Goal: Task Accomplishment & Management: Complete application form

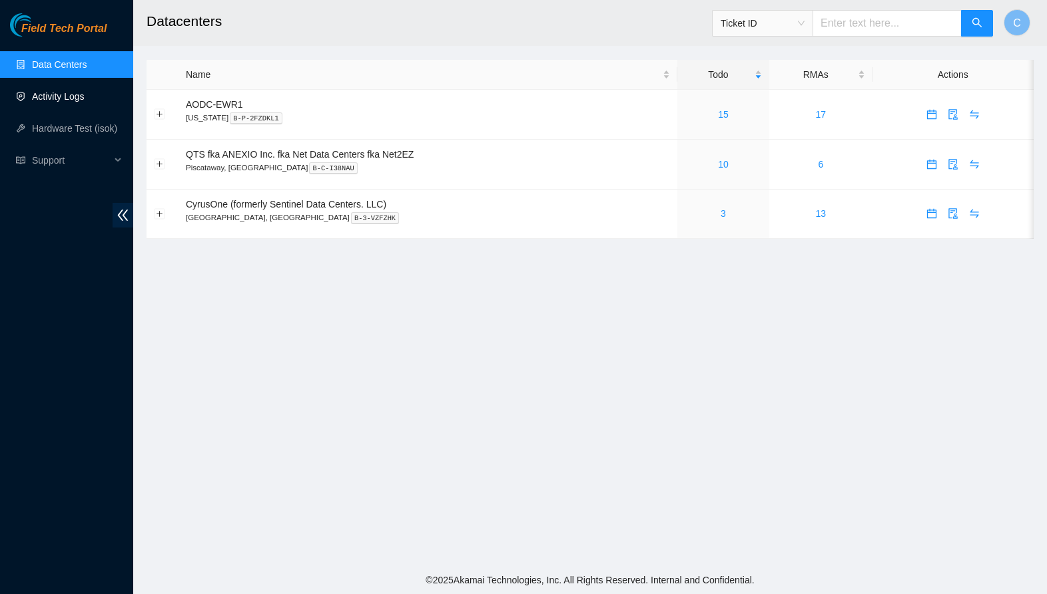
click at [63, 101] on link "Activity Logs" at bounding box center [58, 96] width 53 height 11
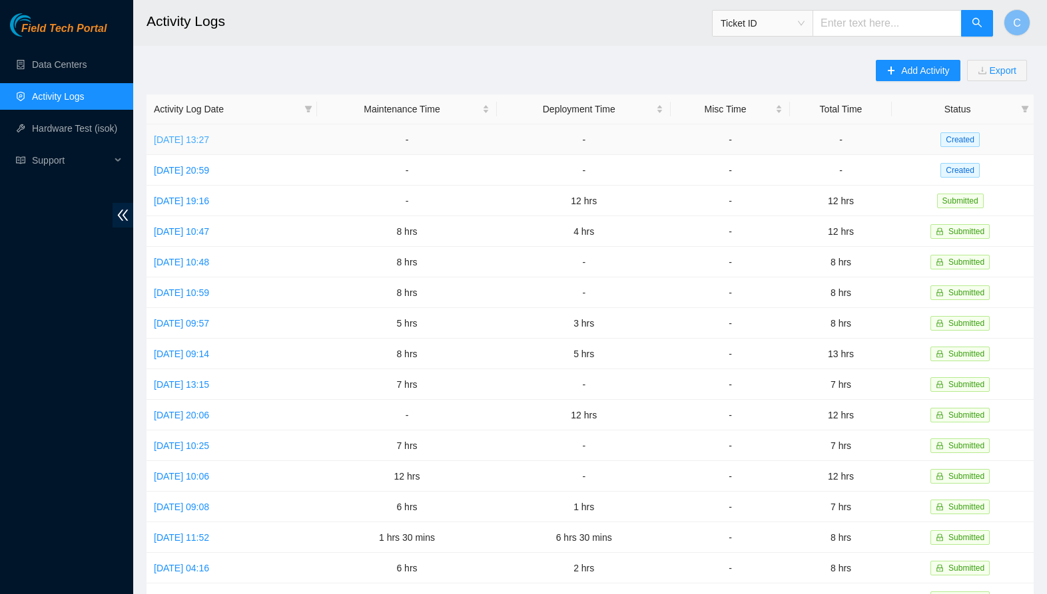
click at [209, 140] on link "[DATE] 13:27" at bounding box center [181, 139] width 55 height 11
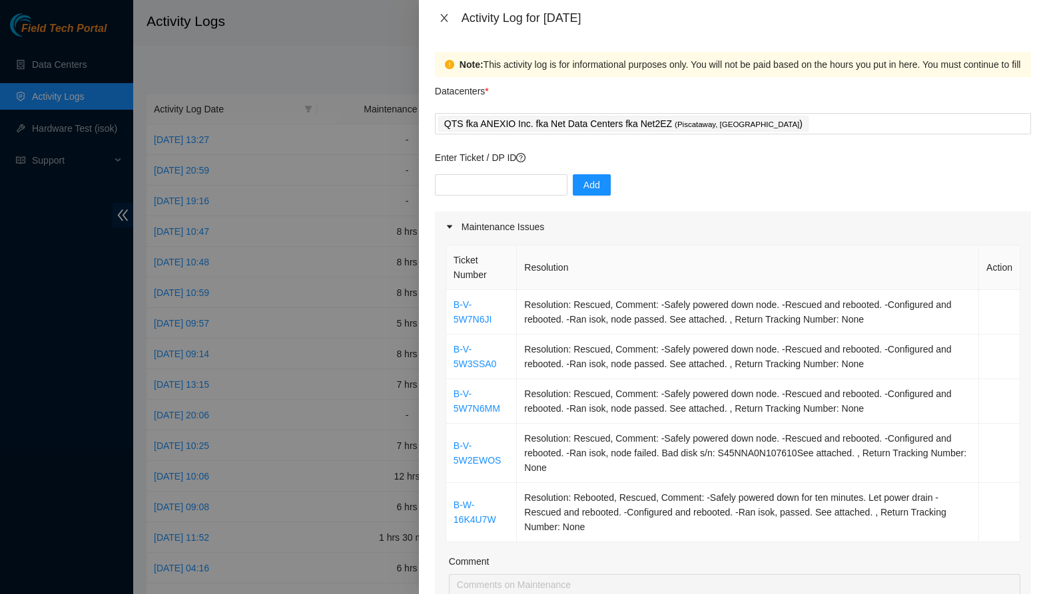
click at [443, 21] on icon "close" at bounding box center [444, 18] width 11 height 11
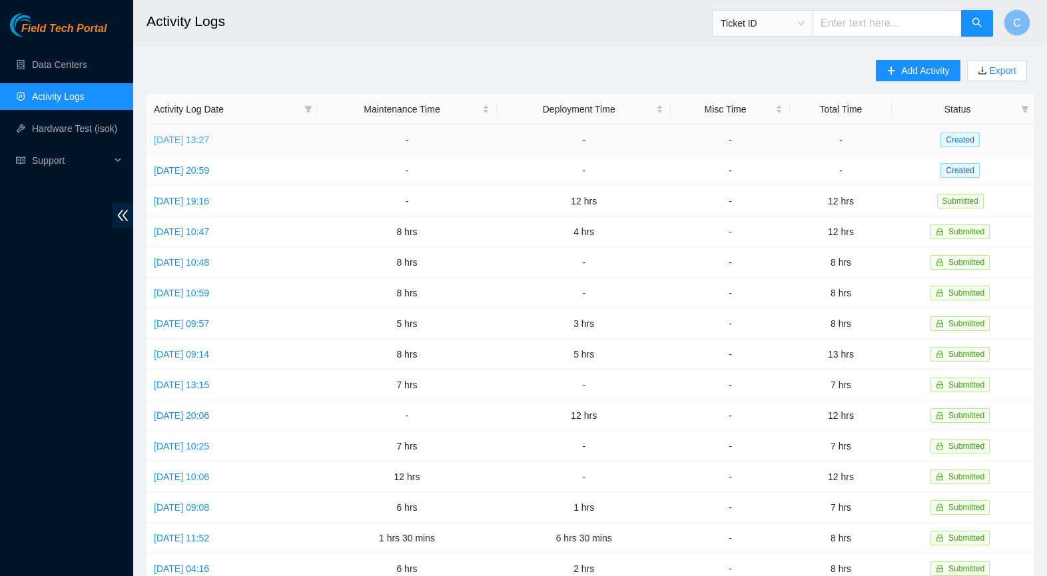
click at [209, 138] on link "[DATE] 13:27" at bounding box center [181, 139] width 55 height 11
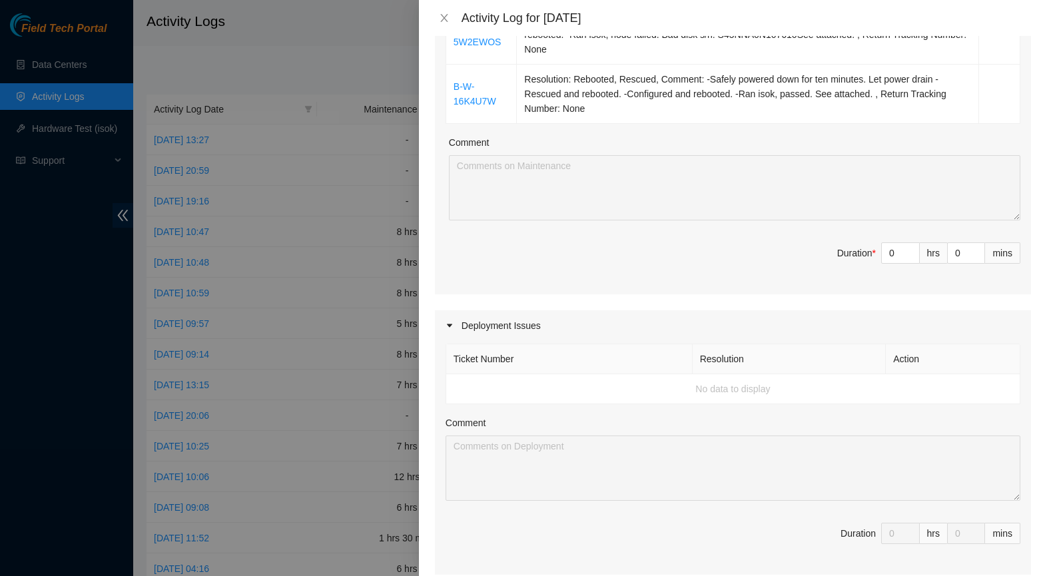
scroll to position [475, 0]
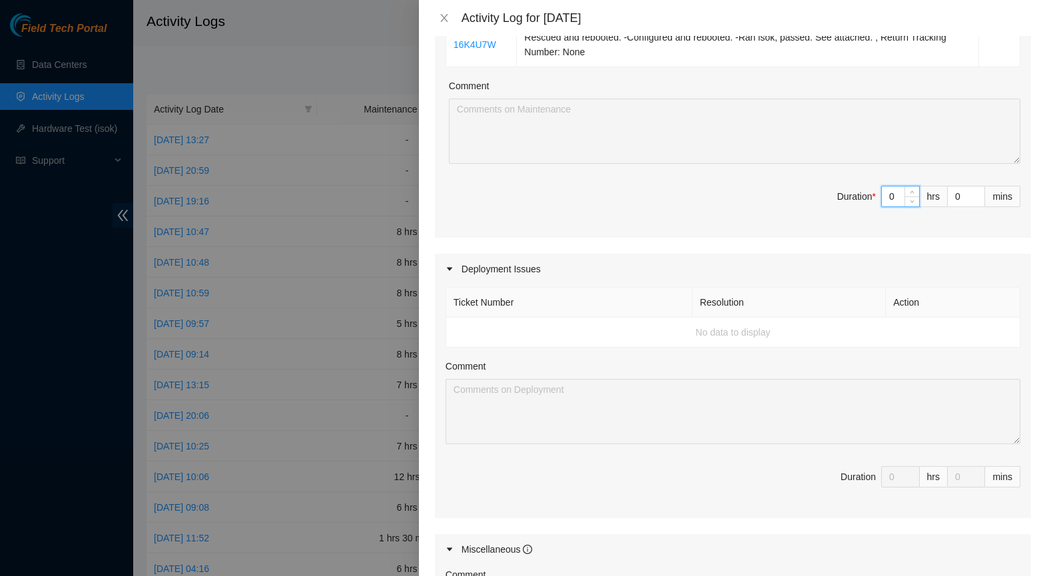
click at [895, 195] on input "0" at bounding box center [899, 196] width 37 height 20
type input "7"
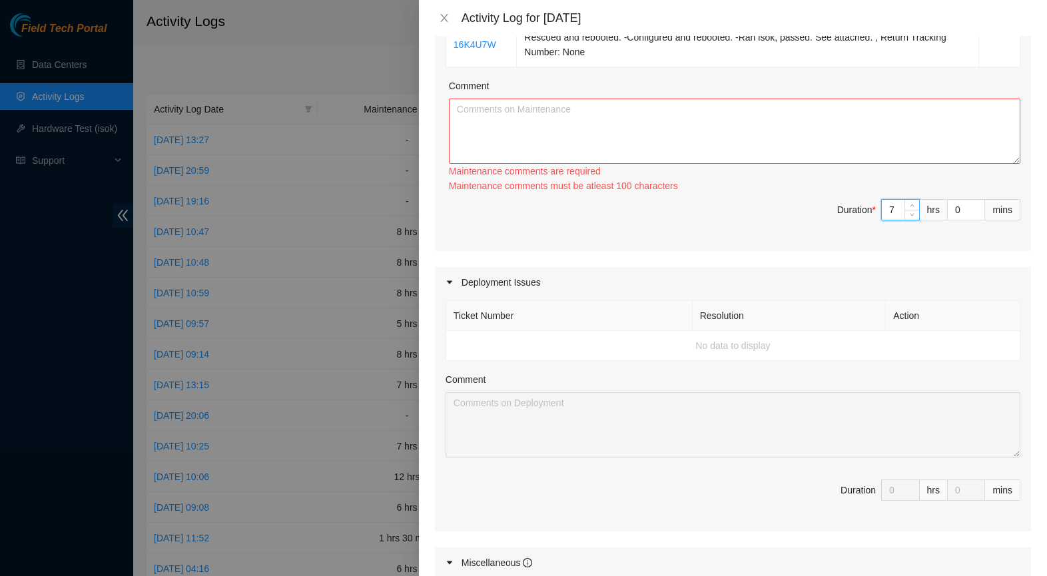
type input "7"
click at [757, 227] on span "Duration * 7 hrs 0 mins" at bounding box center [732, 217] width 575 height 37
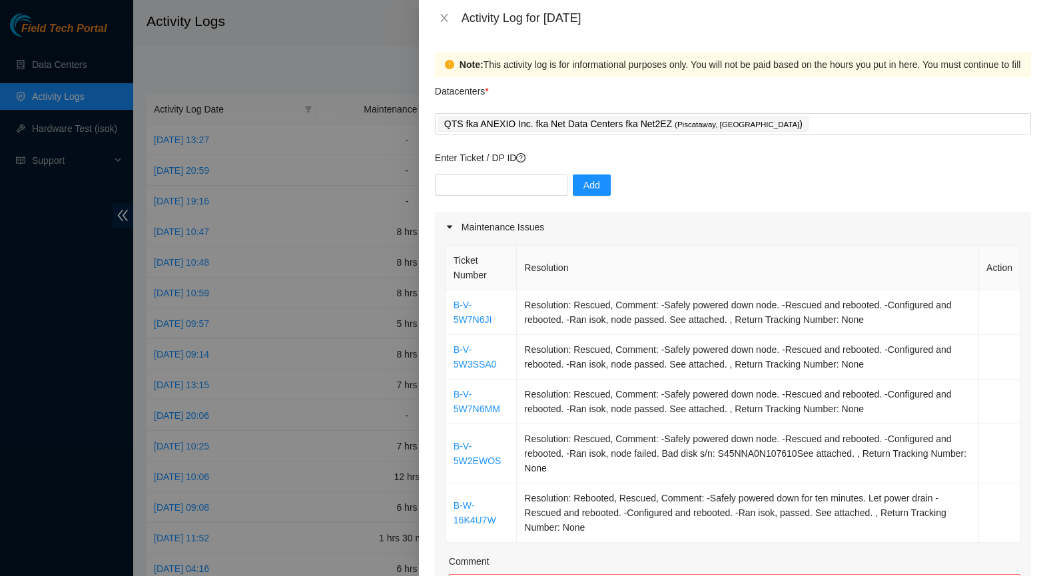
scroll to position [0, 0]
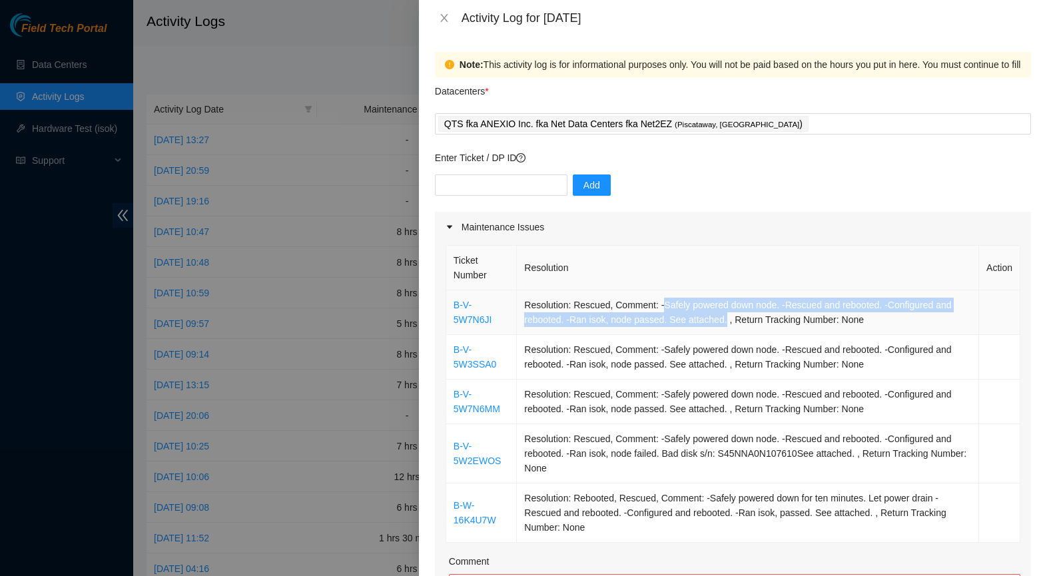
drag, startPoint x: 661, startPoint y: 304, endPoint x: 728, endPoint y: 316, distance: 67.5
click at [728, 316] on td "Resolution: Rescued, Comment: -Safely powered down node. -Rescued and rebooted.…" at bounding box center [748, 312] width 462 height 45
copy td "Safely powered down node. -Rescued and rebooted. -Configured and rebooted. -Ran…"
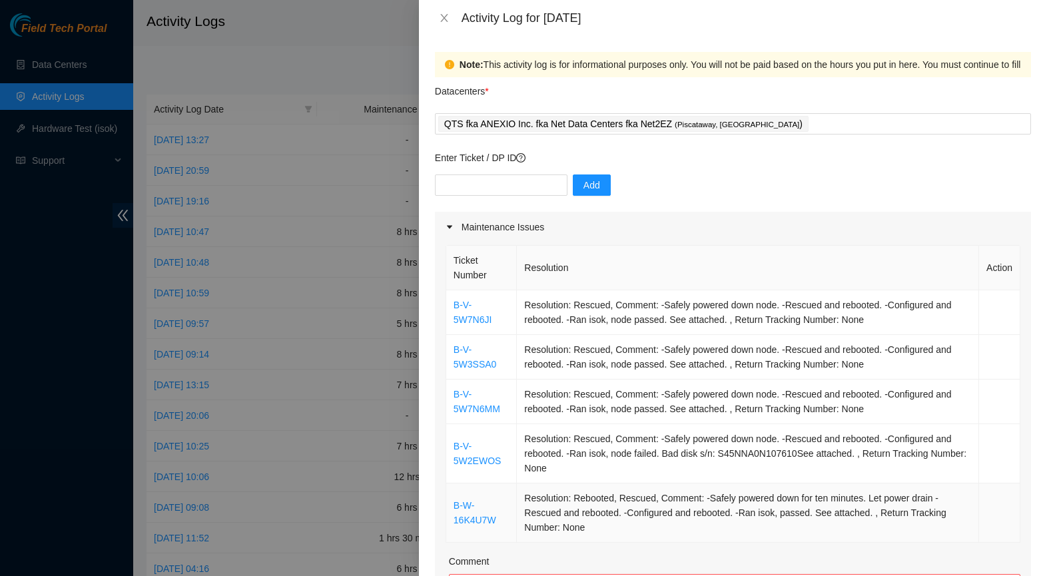
click at [706, 495] on td "Resolution: Rebooted, Rescued, Comment: -Safely powered down for ten minutes. L…" at bounding box center [748, 512] width 462 height 59
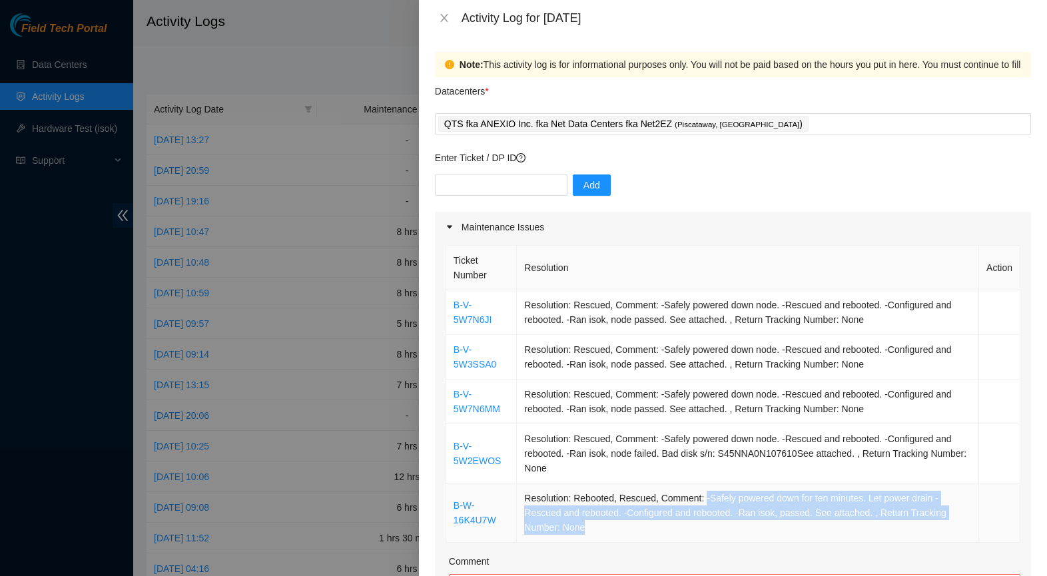
drag, startPoint x: 706, startPoint y: 495, endPoint x: 875, endPoint y: 518, distance: 170.6
click at [875, 518] on td "Resolution: Rebooted, Rescued, Comment: -Safely powered down for ten minutes. L…" at bounding box center [748, 512] width 462 height 59
copy td "-Safely powered down for ten minutes. Let power drain -Rescued and rebooted. -C…"
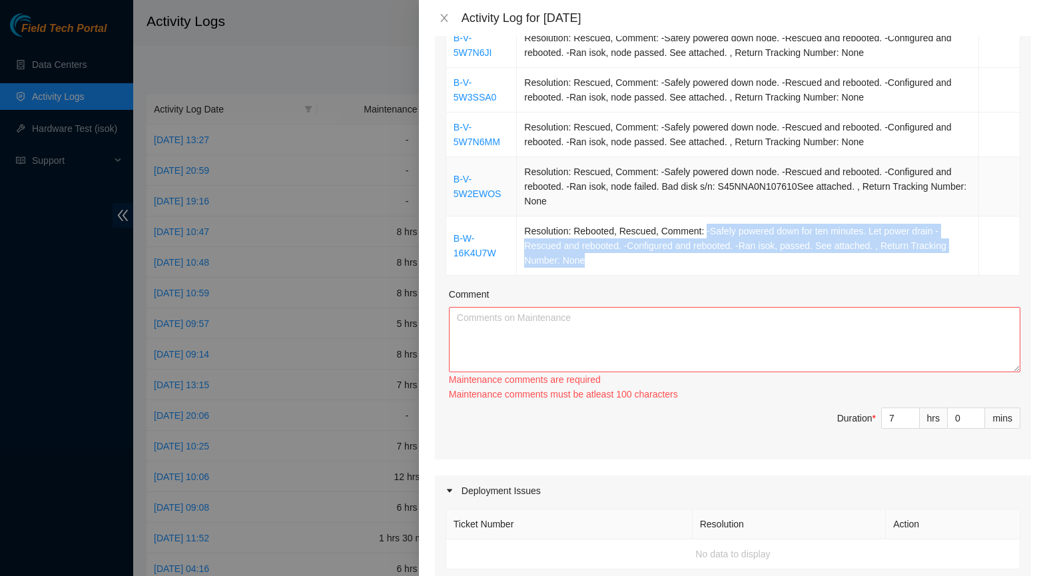
scroll to position [351, 0]
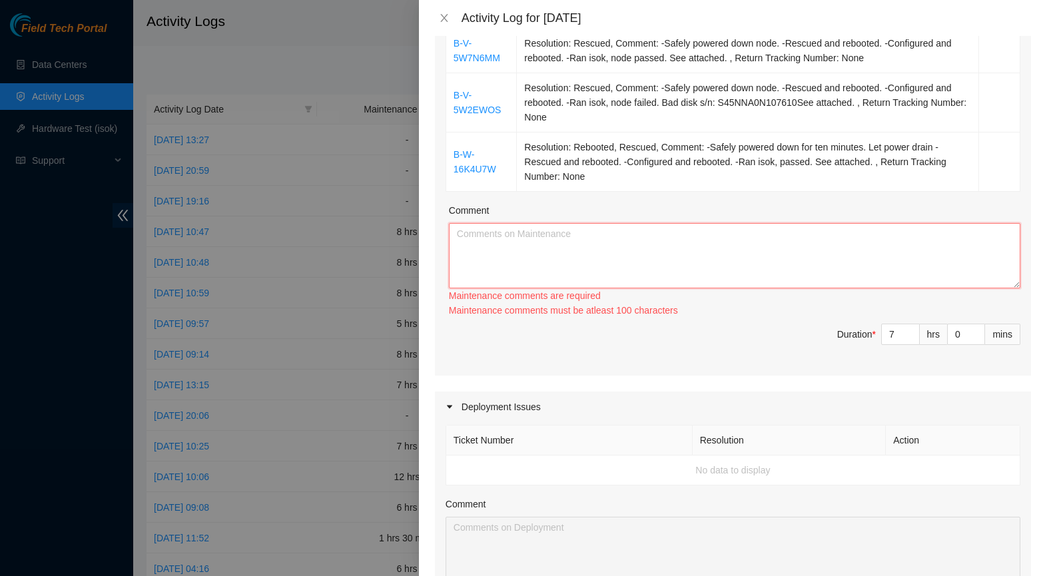
click at [682, 269] on textarea "Comment" at bounding box center [734, 255] width 571 height 65
paste textarea "-Safely powered down for ten minutes. Let power drain -Rescued and rebooted. -C…"
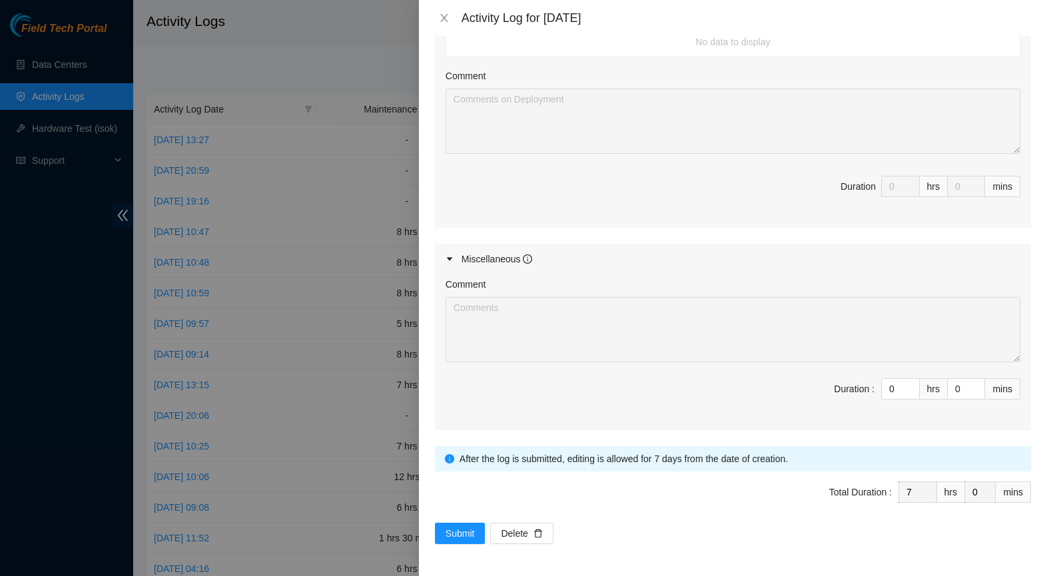
scroll to position [765, 0]
type textarea "-Safely powered down for ten minutes. Let power drain -Rescued and rebooted. -C…"
click at [468, 530] on span "Submit" at bounding box center [459, 534] width 29 height 15
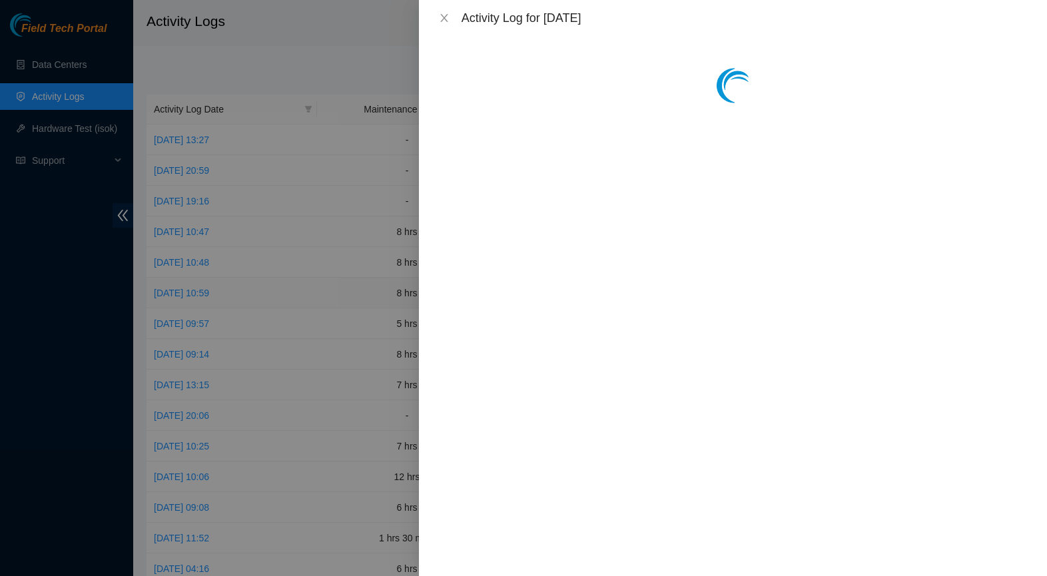
scroll to position [0, 0]
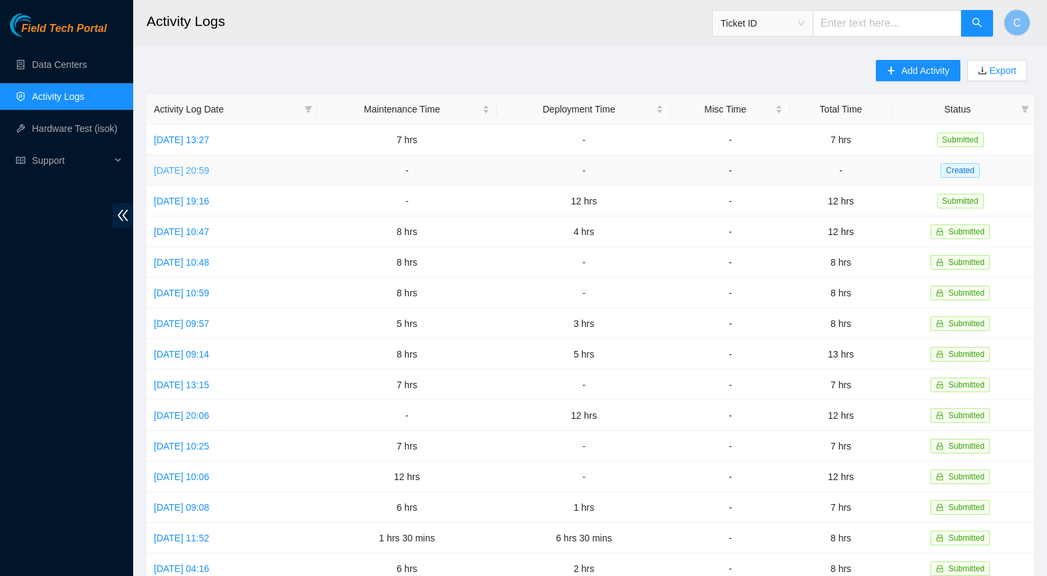
click at [209, 169] on link "[DATE] 20:59" at bounding box center [181, 170] width 55 height 11
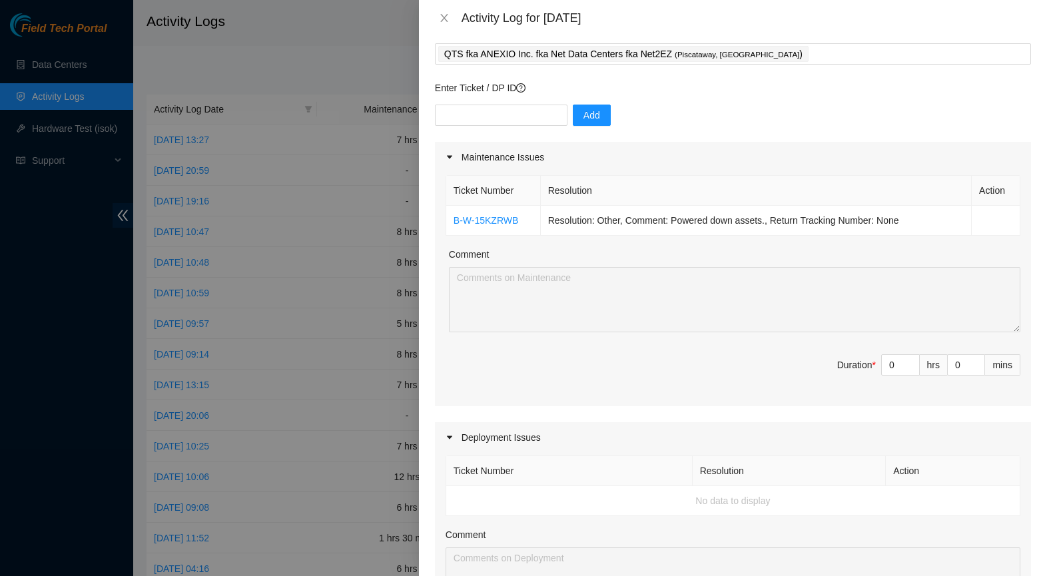
scroll to position [69, 0]
click at [894, 367] on input "0" at bounding box center [899, 365] width 37 height 20
type input "3"
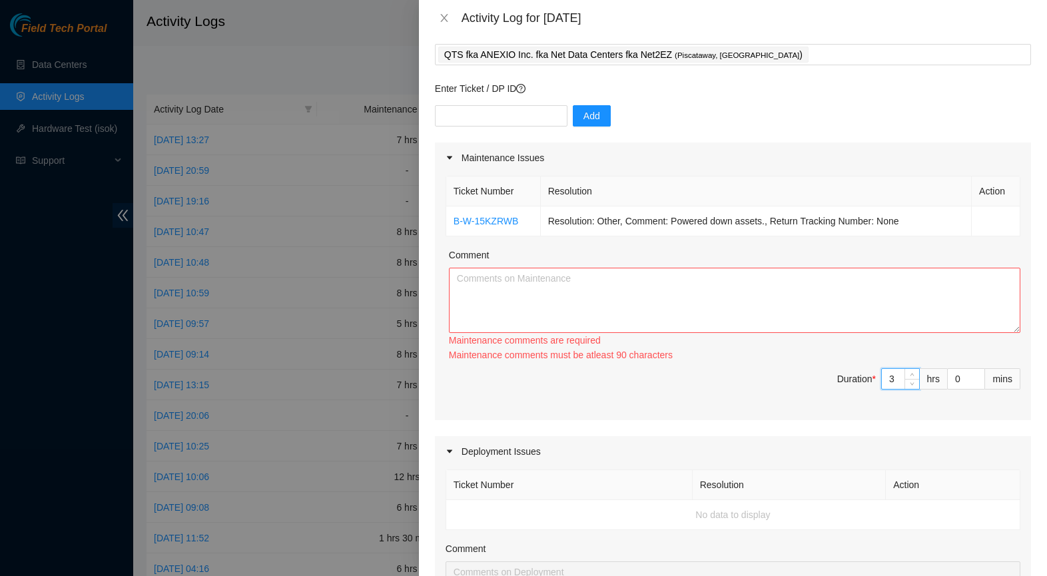
type input "3"
click at [738, 305] on textarea "Comment" at bounding box center [734, 300] width 571 height 65
drag, startPoint x: 673, startPoint y: 222, endPoint x: 909, endPoint y: 224, distance: 235.7
click at [909, 224] on td "Resolution: Other, Comment: Powered down assets., Return Tracking Number: None" at bounding box center [756, 221] width 431 height 30
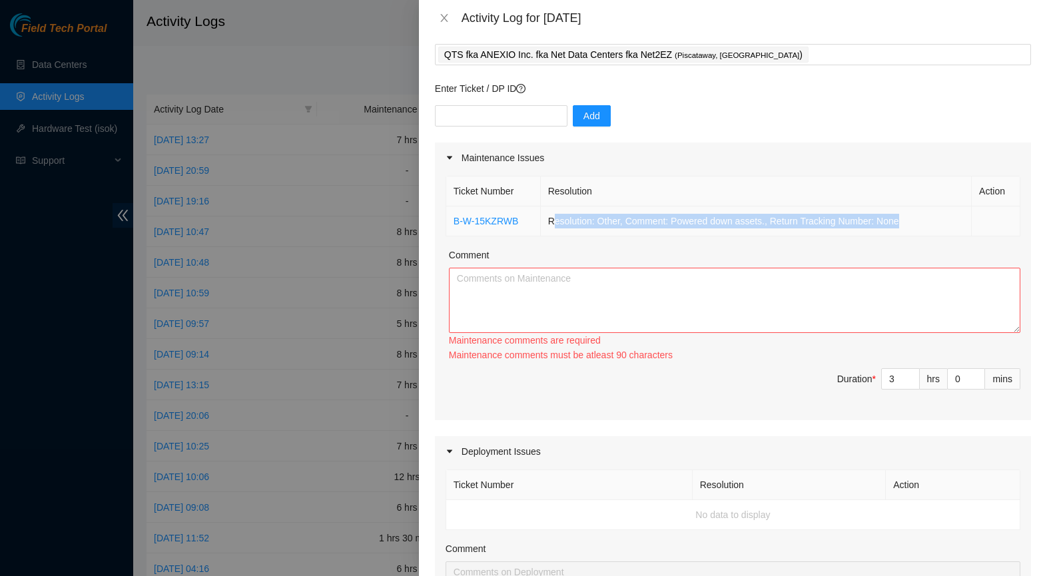
drag, startPoint x: 551, startPoint y: 222, endPoint x: 900, endPoint y: 228, distance: 348.9
click at [900, 228] on td "Resolution: Other, Comment: Powered down assets., Return Tracking Number: None" at bounding box center [756, 221] width 431 height 30
copy td "esolution: Other, Comment: Powered down assets., Return Tracking Number: None"
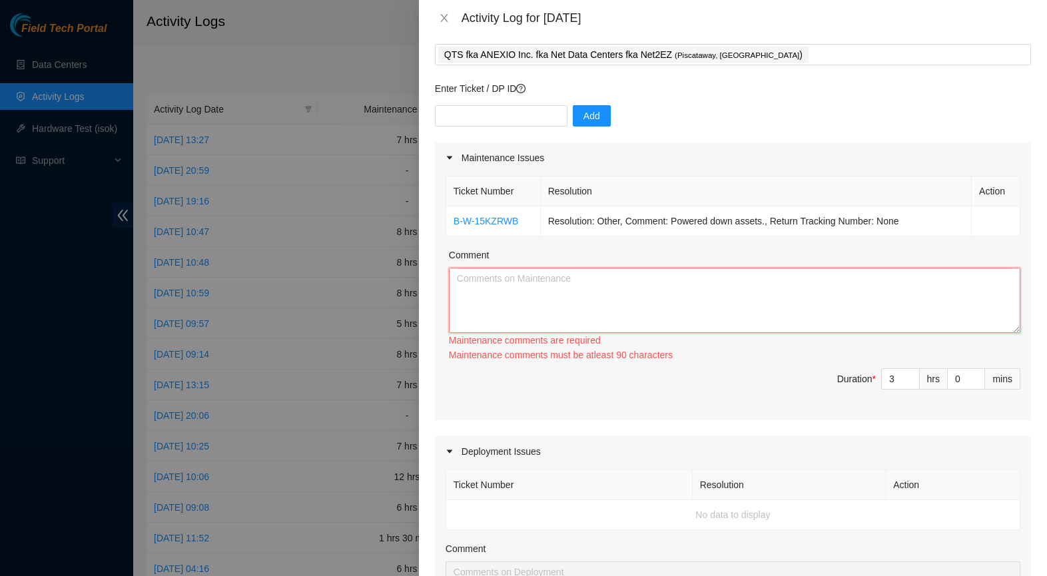
click at [802, 282] on textarea "Comment" at bounding box center [734, 300] width 571 height 65
paste textarea "esolution: Other, Comment: Powered down assets., Return Tracking Number: None"
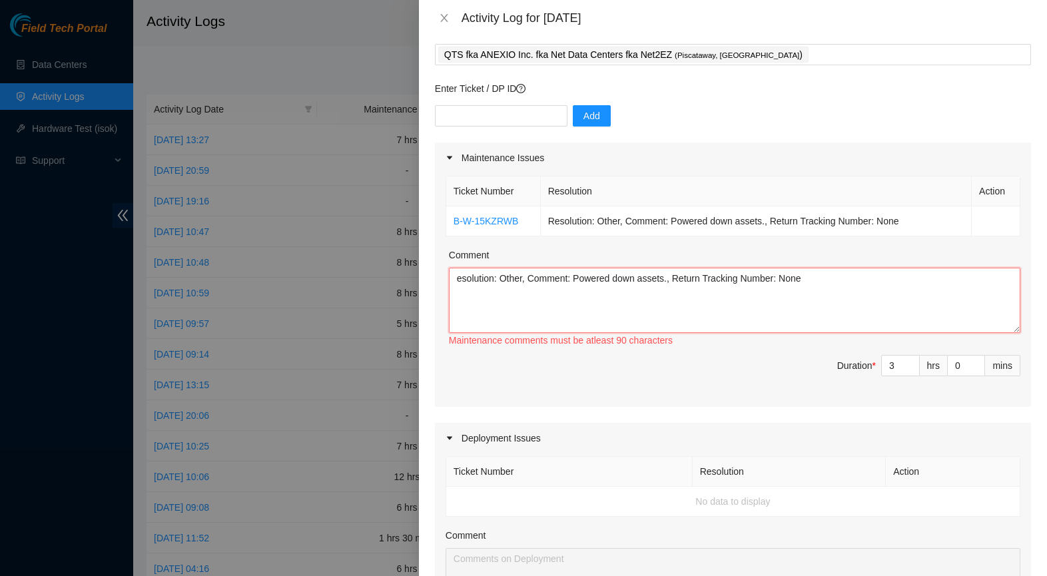
paste textarea "esolution: Other, Comment: Powered down assets., Return Tracking Number: None"
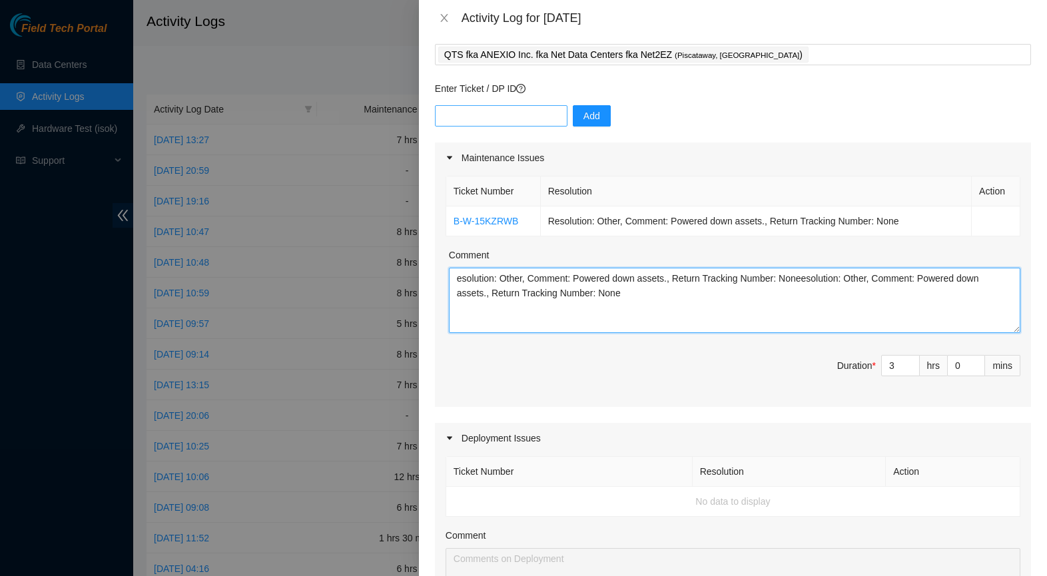
type textarea "esolution: Other, Comment: Powered down assets., Return Tracking Number: Nonees…"
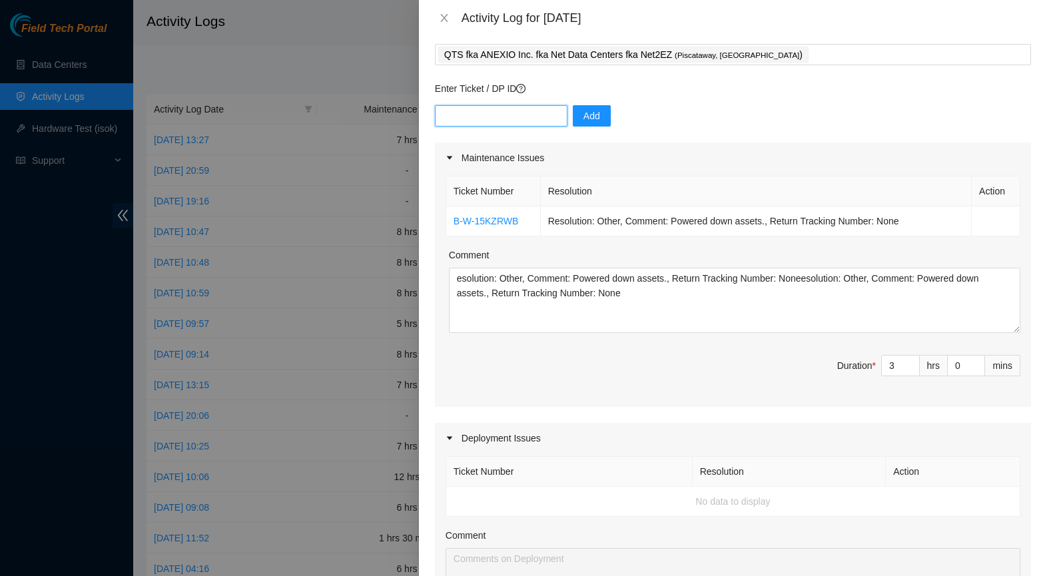
click at [511, 110] on input "text" at bounding box center [501, 115] width 132 height 21
paste input "DP84381"
type input "DP84381"
click at [606, 112] on button "Add" at bounding box center [592, 115] width 38 height 21
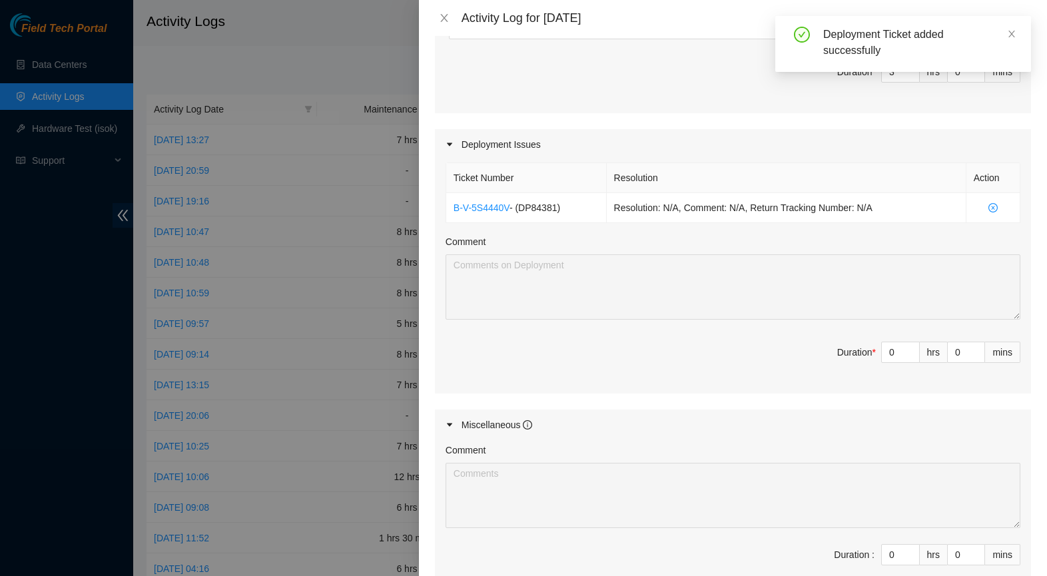
scroll to position [358, 0]
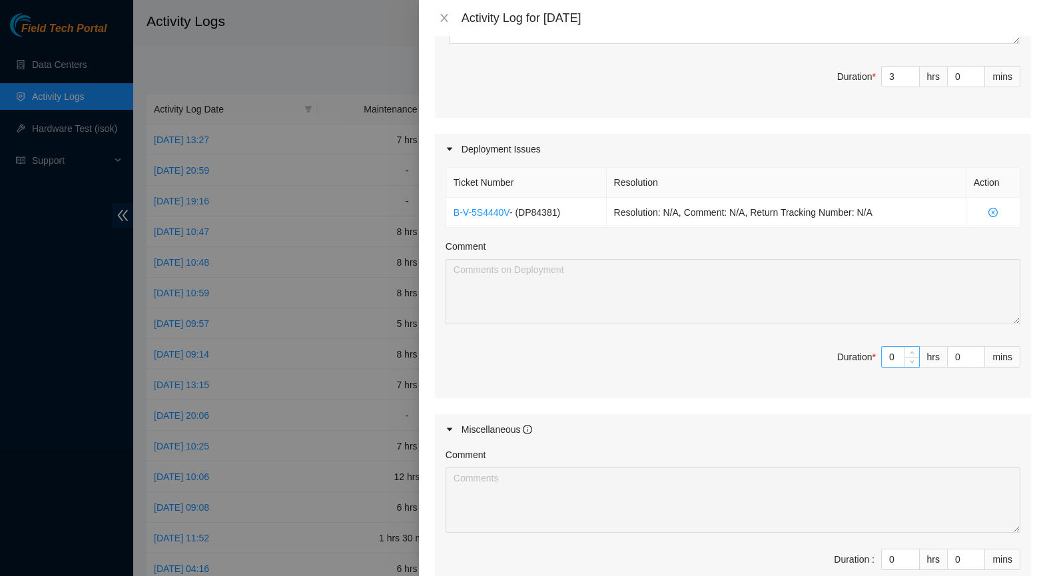
click at [896, 359] on input "0" at bounding box center [899, 357] width 37 height 20
type input "9"
type input "12"
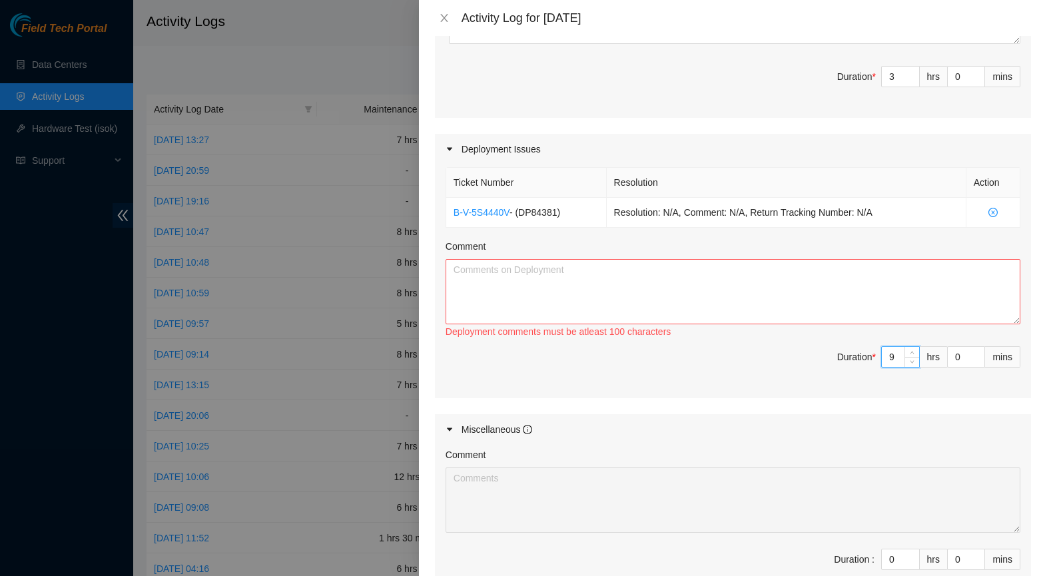
type input "9"
click at [709, 300] on textarea "Comment" at bounding box center [732, 291] width 575 height 65
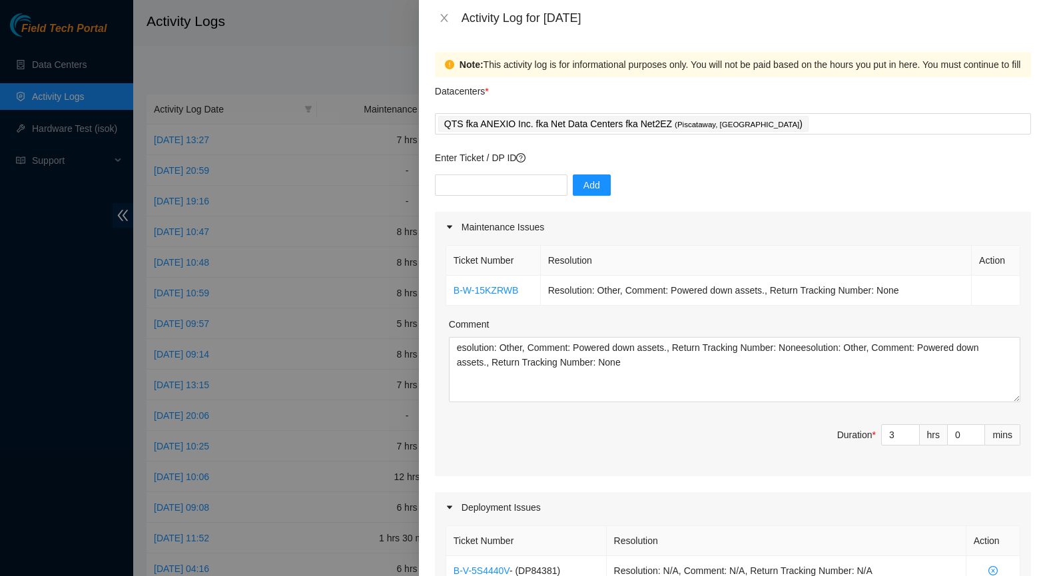
scroll to position [0, 0]
type textarea "Completed terminating fiber homeruns. Completed all power cabling to machines. …"
click at [548, 178] on input "text" at bounding box center [501, 184] width 132 height 21
paste input "DP79251"
type input "DP79251"
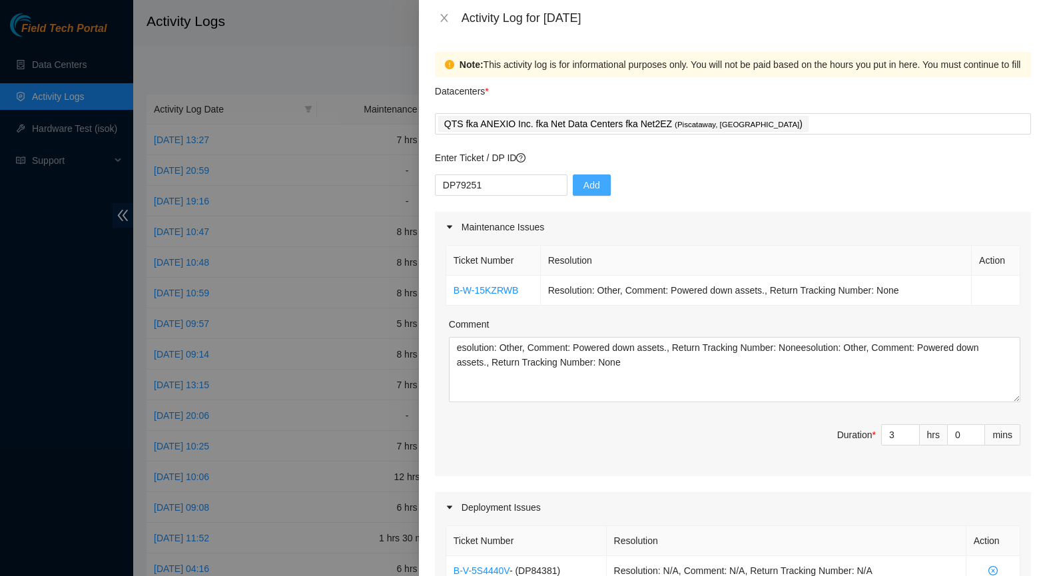
click at [605, 186] on button "Add" at bounding box center [592, 184] width 38 height 21
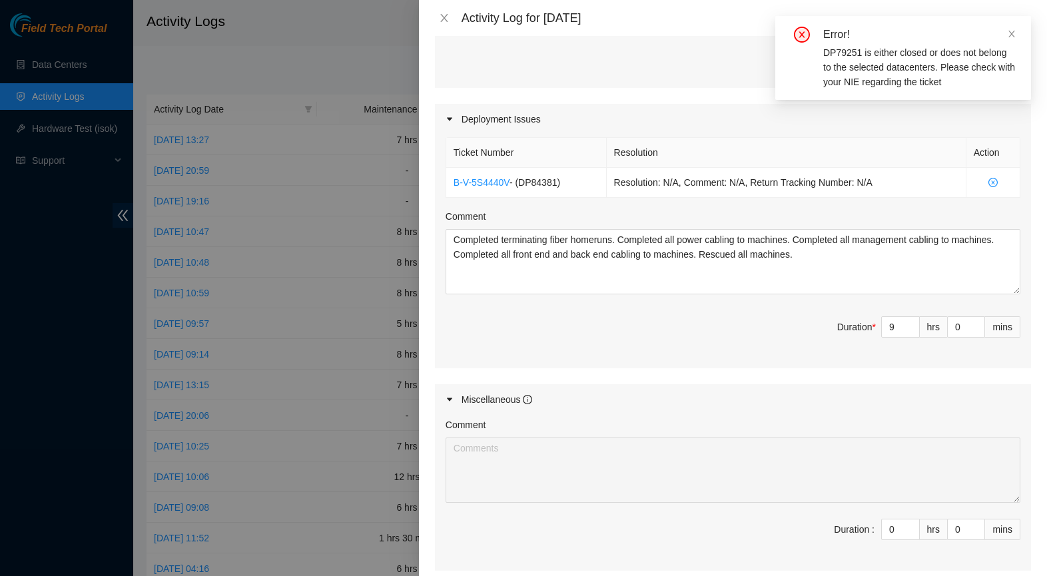
scroll to position [322, 0]
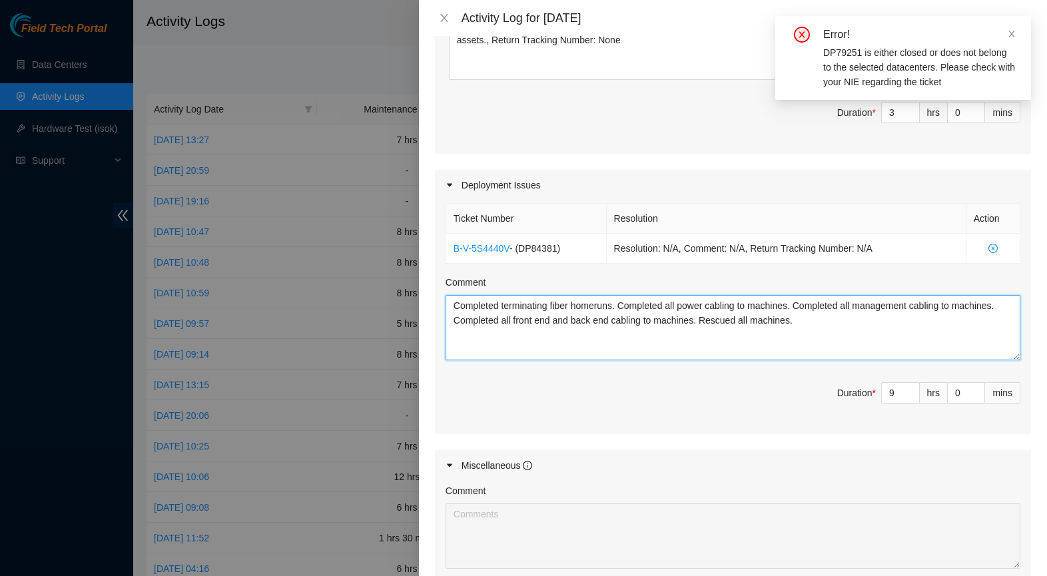
click at [868, 324] on textarea "Completed terminating fiber homeruns. Completed all power cabling to machines. …" at bounding box center [732, 327] width 575 height 65
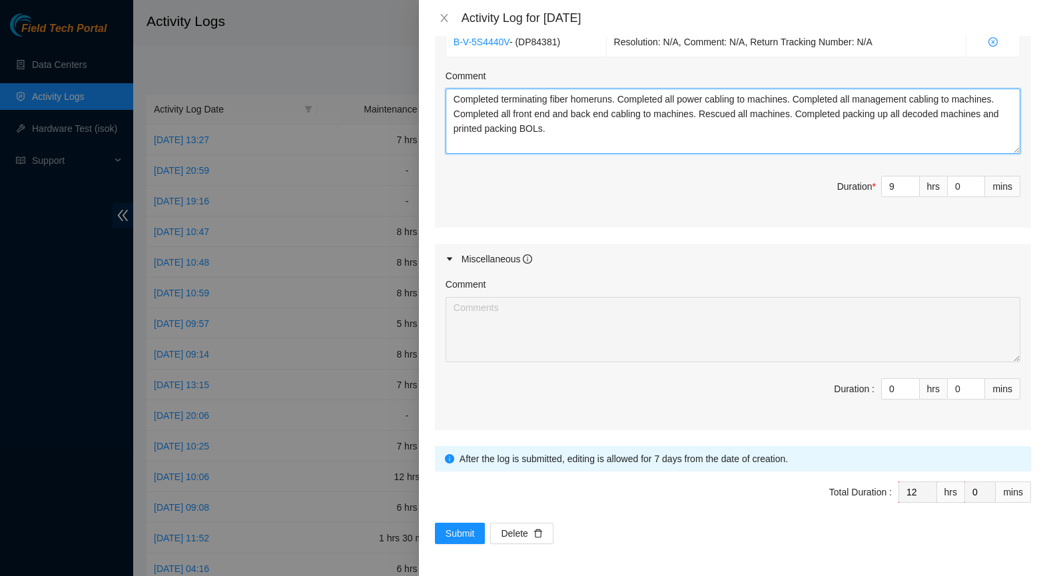
scroll to position [528, 0]
type textarea "Completed terminating fiber homeruns. Completed all power cabling to machines. …"
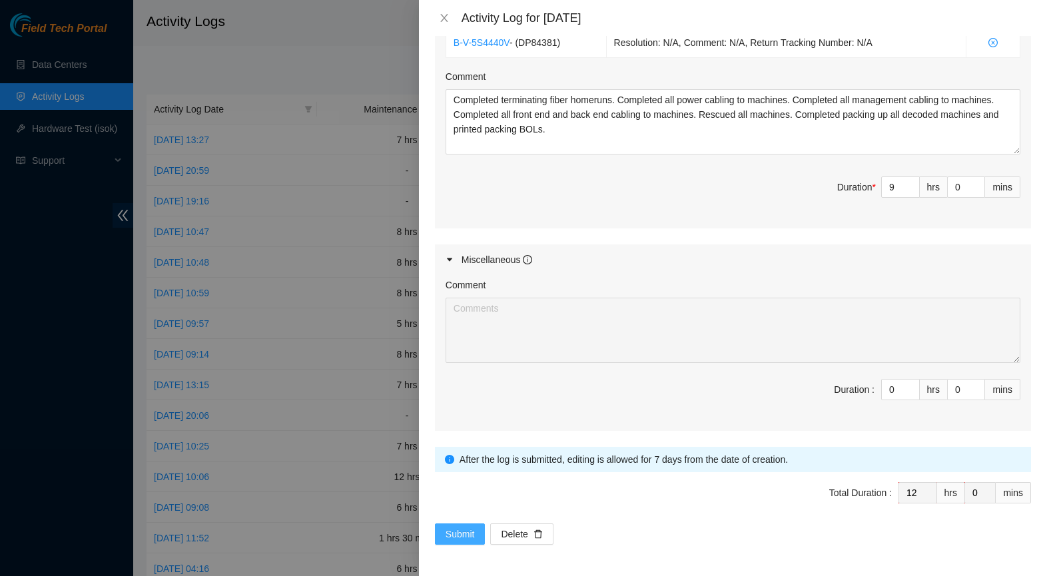
click at [447, 536] on span "Submit" at bounding box center [459, 534] width 29 height 15
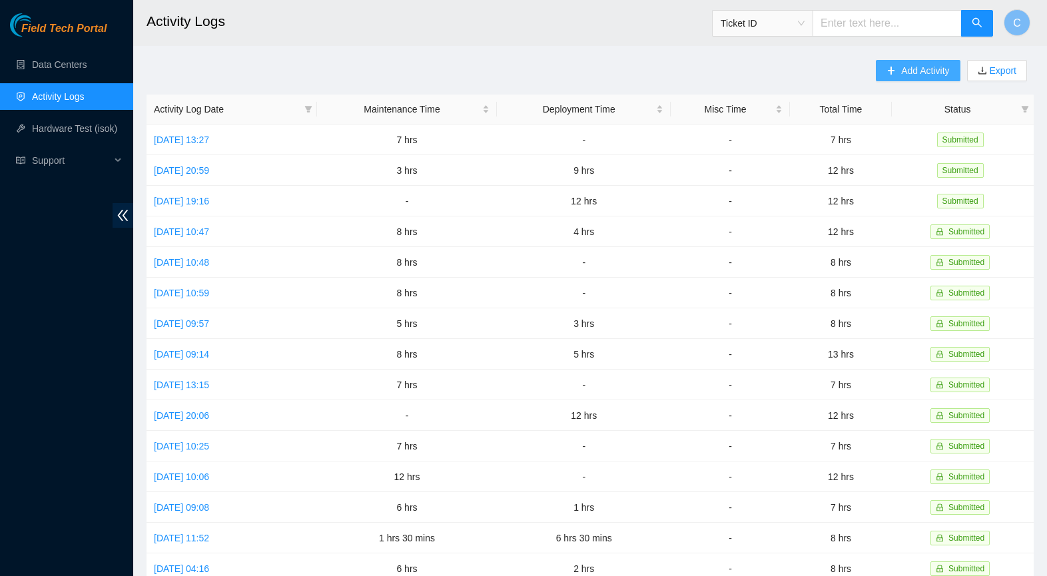
click at [921, 73] on span "Add Activity" at bounding box center [925, 70] width 48 height 15
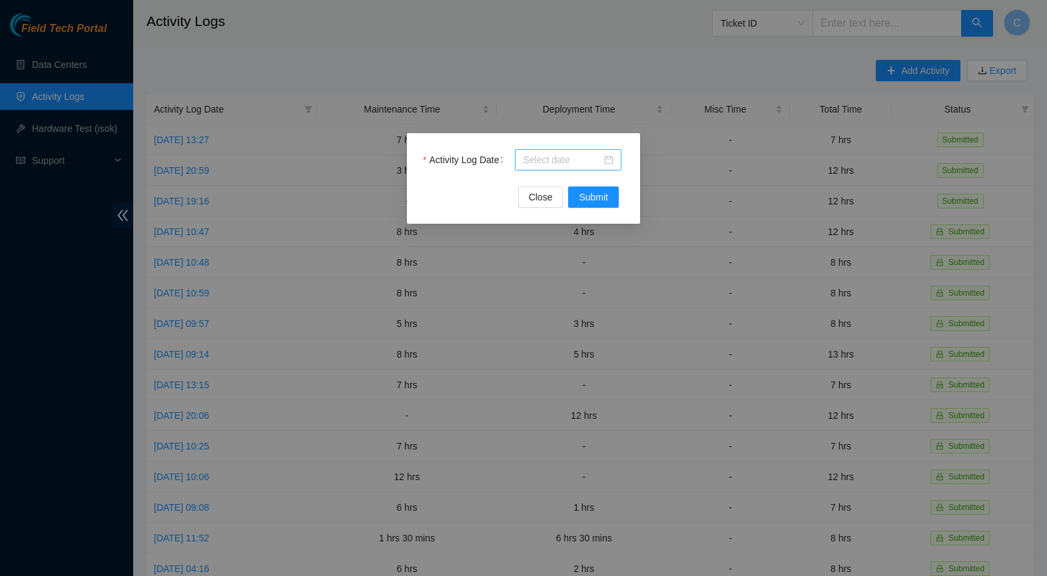
click at [564, 157] on input "Activity Log Date" at bounding box center [562, 159] width 79 height 15
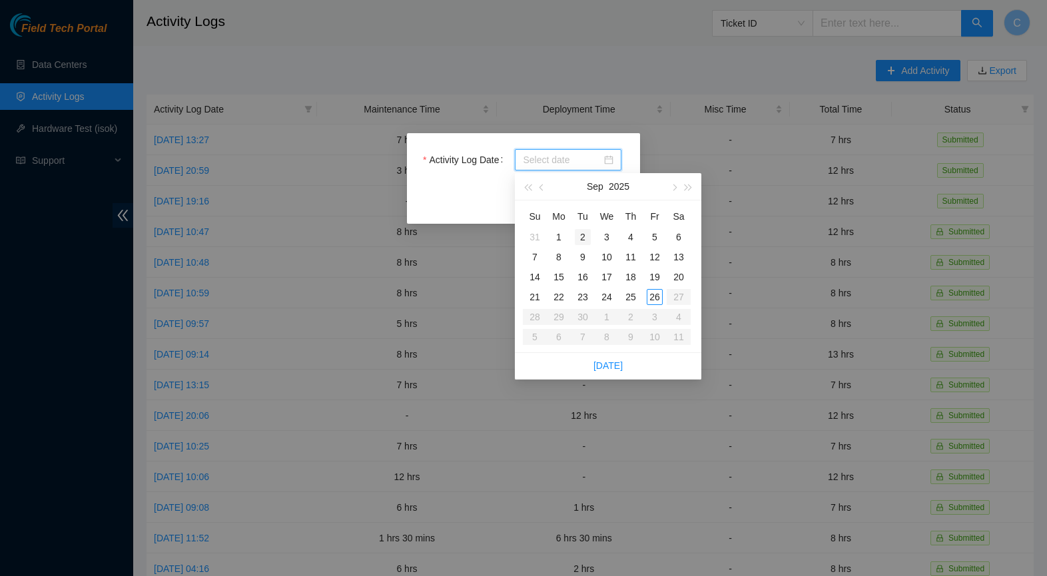
type input "[DATE]"
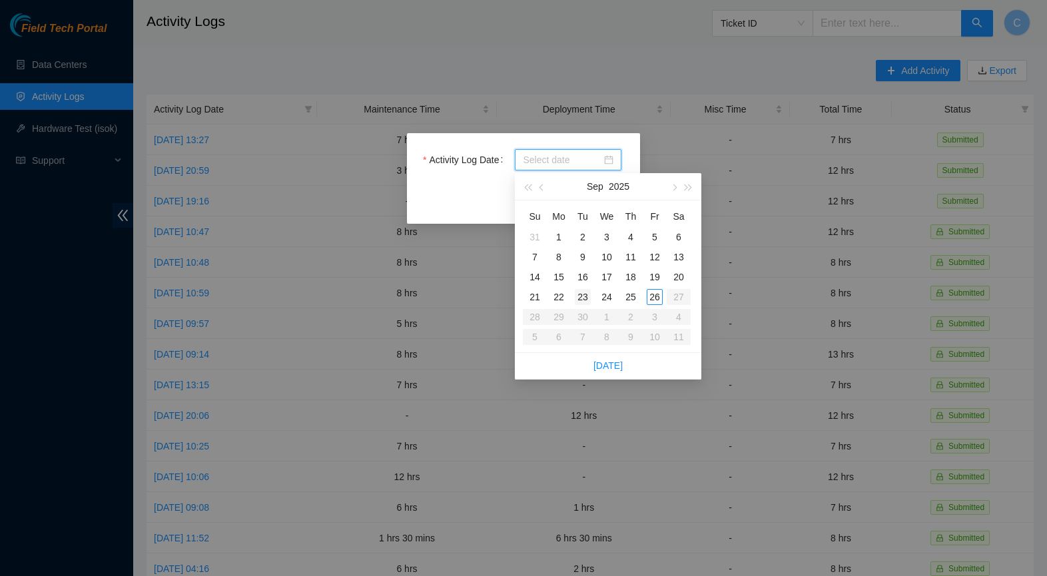
type input "[DATE]"
click at [583, 298] on div "23" at bounding box center [583, 297] width 16 height 16
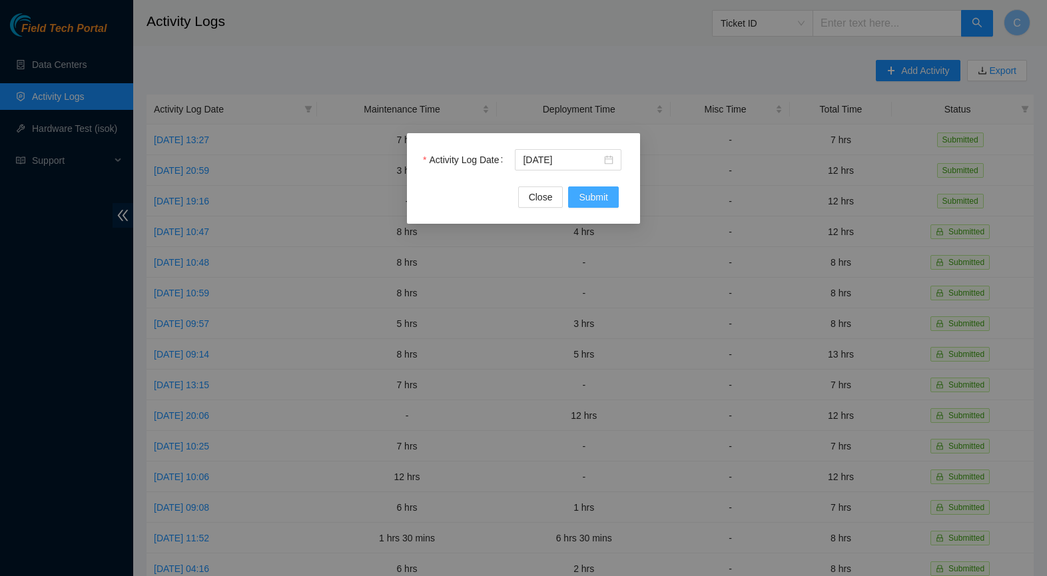
click at [590, 198] on span "Submit" at bounding box center [593, 197] width 29 height 15
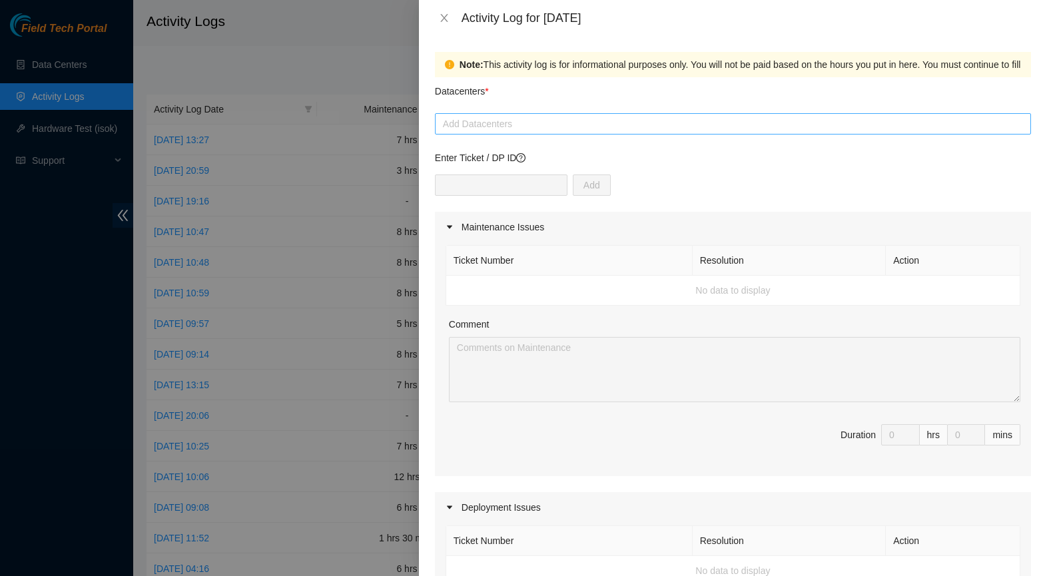
click at [527, 120] on div at bounding box center [732, 124] width 589 height 16
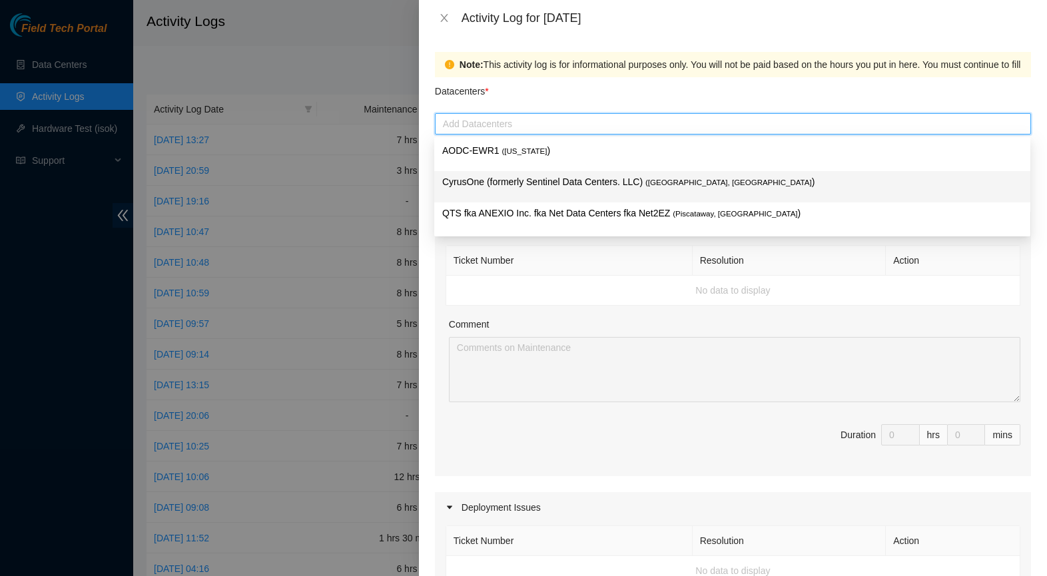
click at [508, 176] on p "CyrusOne (formerly Sentinel Data Centers. LLC) ( [GEOGRAPHIC_DATA], [GEOGRAPHIC…" at bounding box center [732, 181] width 580 height 15
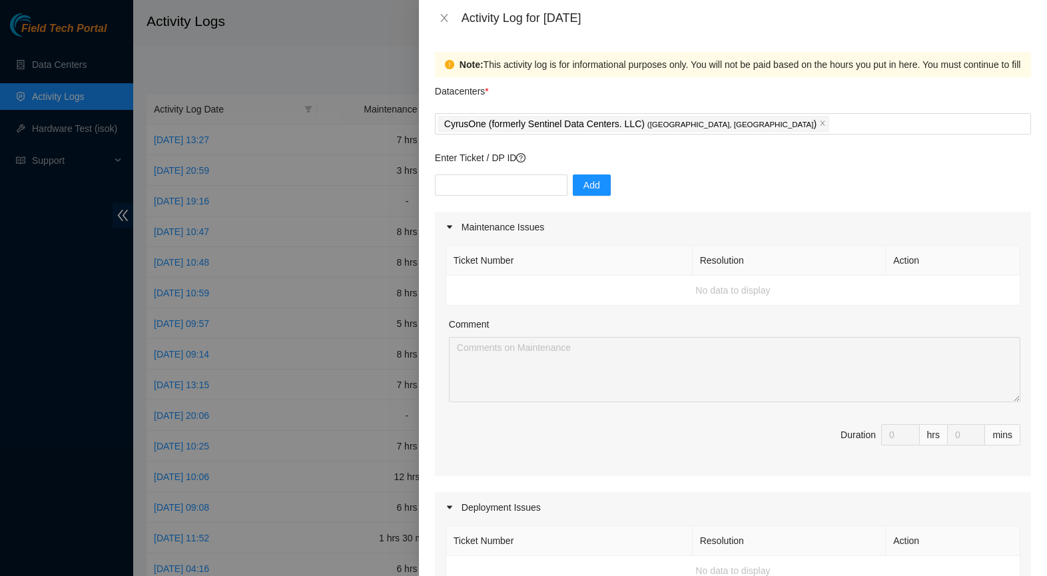
click at [620, 264] on th "Ticket Number" at bounding box center [569, 261] width 246 height 30
click at [497, 190] on input "text" at bounding box center [501, 184] width 132 height 21
paste input "DP80591"
type input "DP80591"
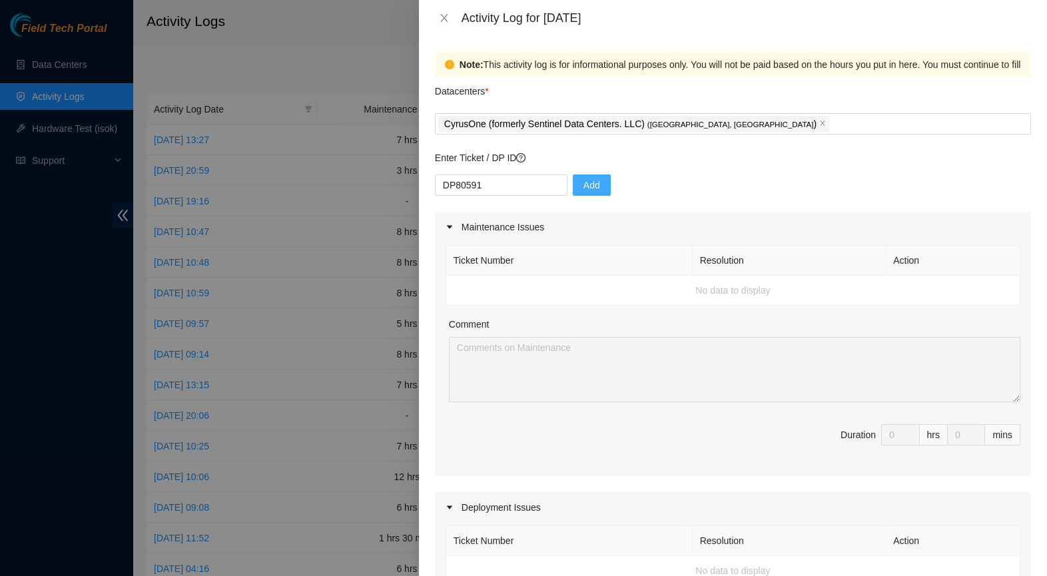
click at [591, 192] on span "Add" at bounding box center [591, 185] width 17 height 15
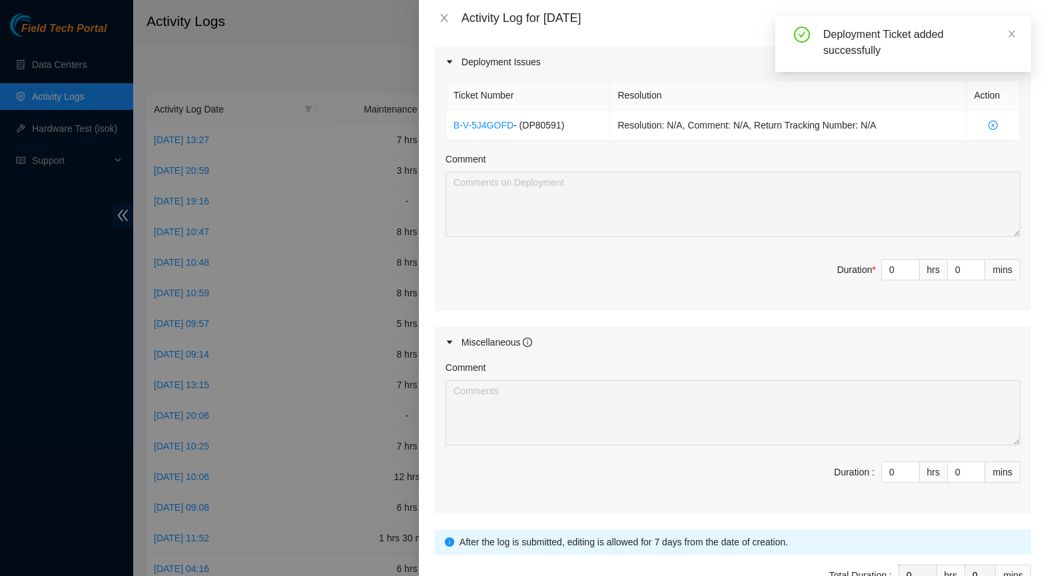
scroll to position [441, 0]
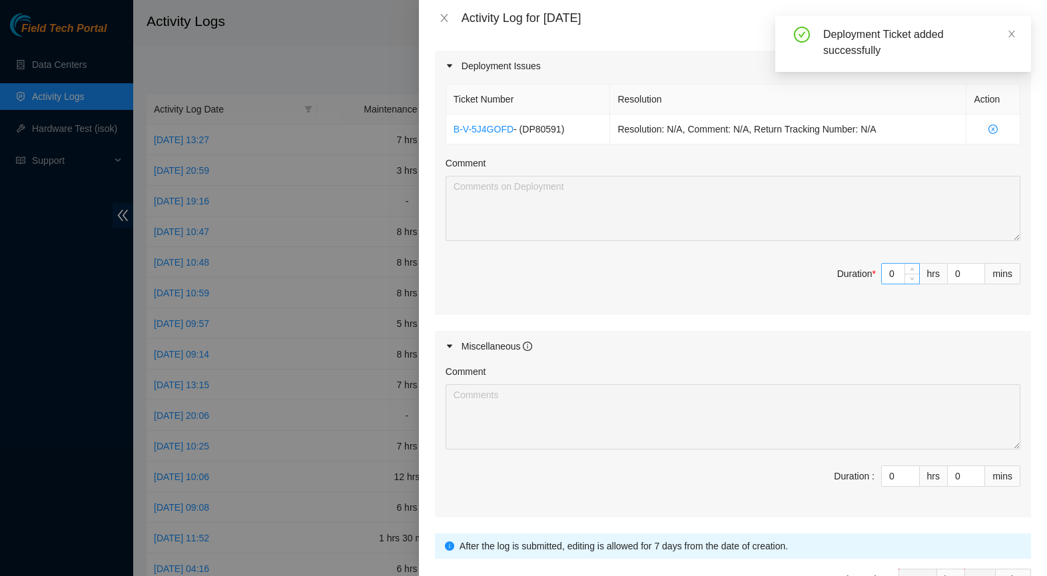
click at [894, 272] on input "0" at bounding box center [899, 274] width 37 height 20
type input "2"
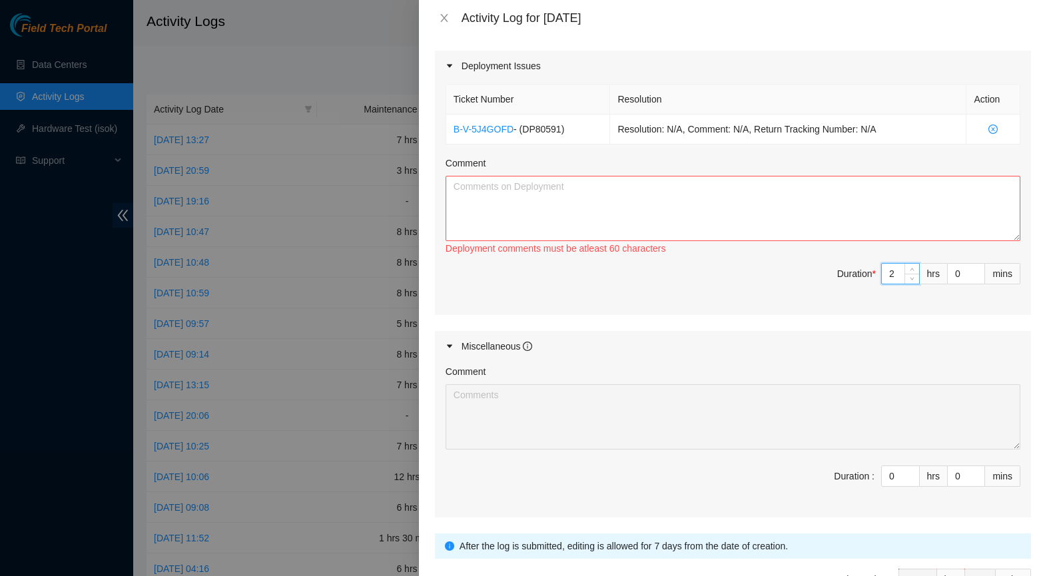
type input "2"
click at [524, 216] on textarea "Comment" at bounding box center [732, 208] width 575 height 65
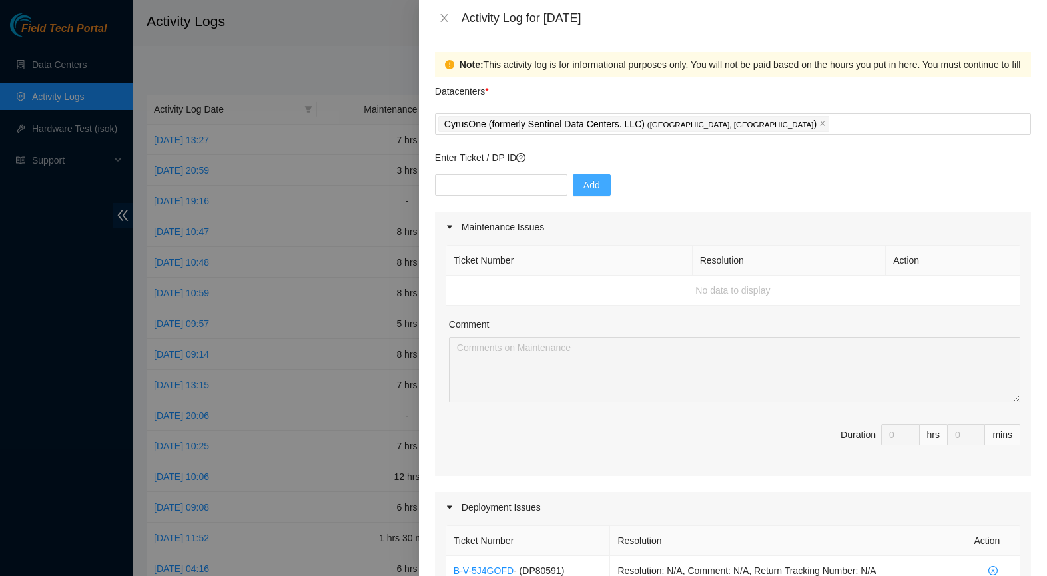
scroll to position [0, 0]
type textarea "Attempted to get permanent badging from Sentinel Data Center and proceed with d…"
click at [531, 189] on input "text" at bounding box center [501, 184] width 132 height 21
paste input "DP80591"
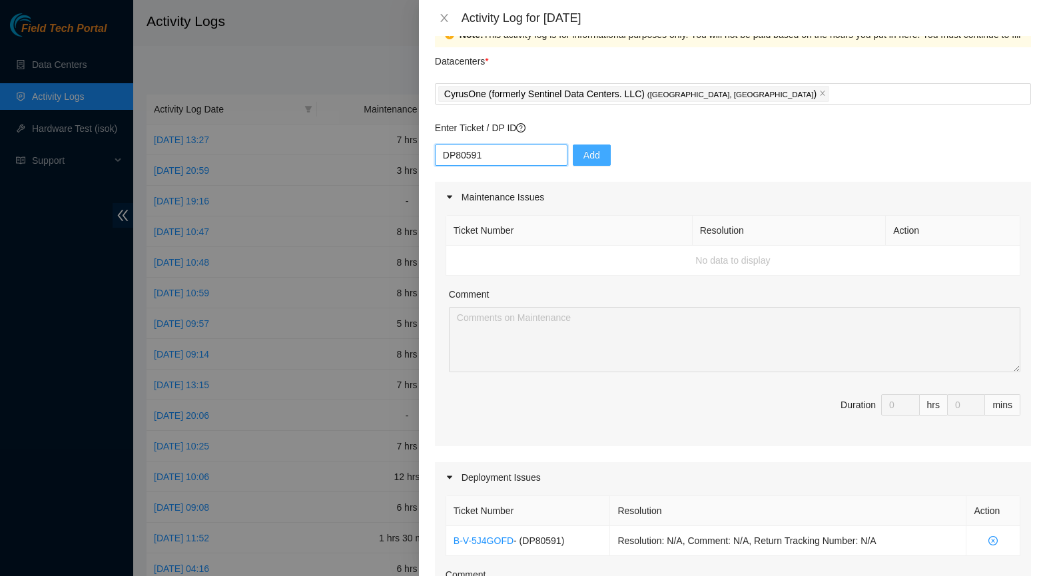
scroll to position [33, 0]
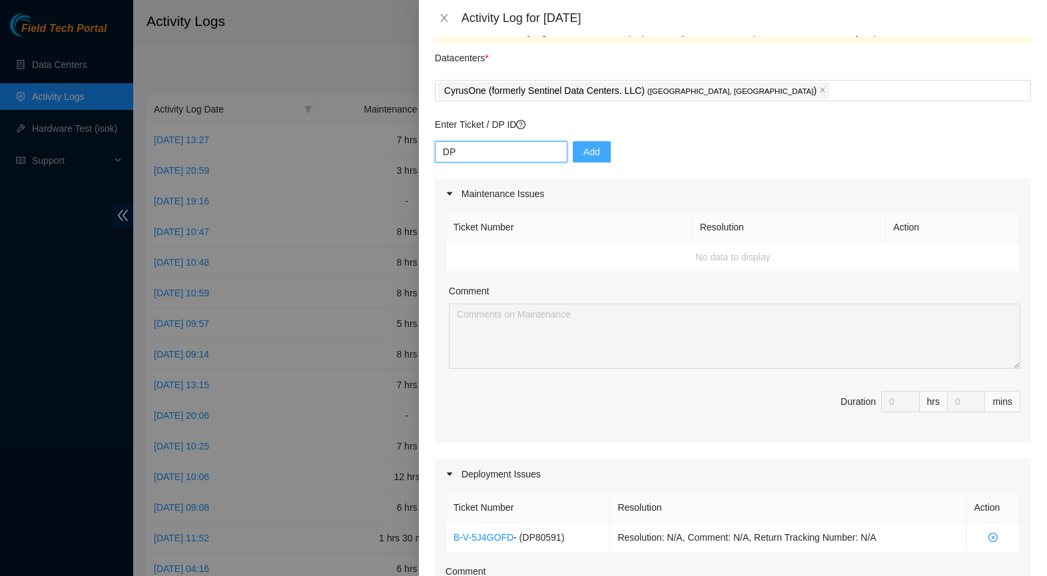
type input "D"
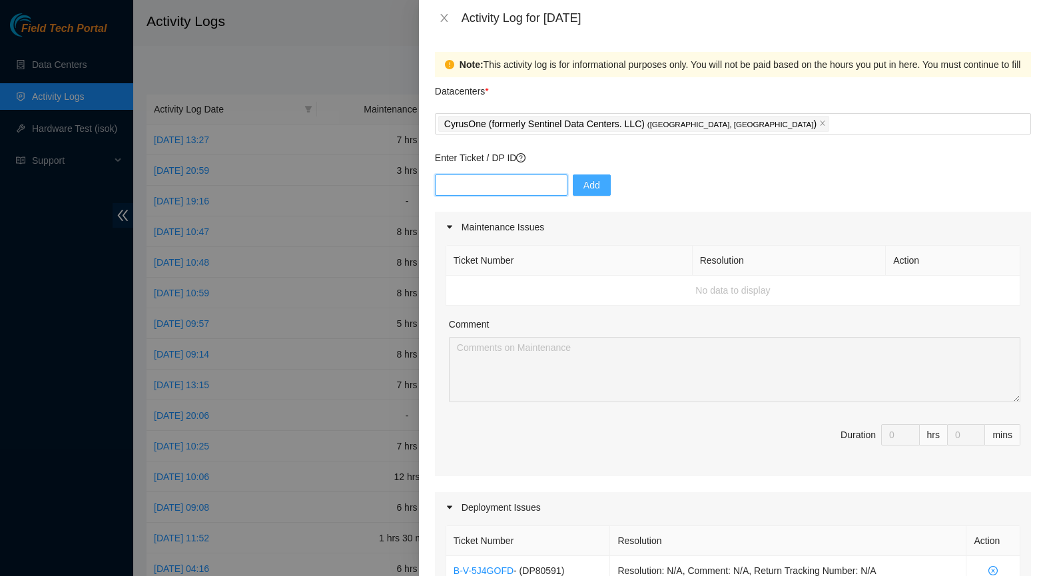
scroll to position [0, 0]
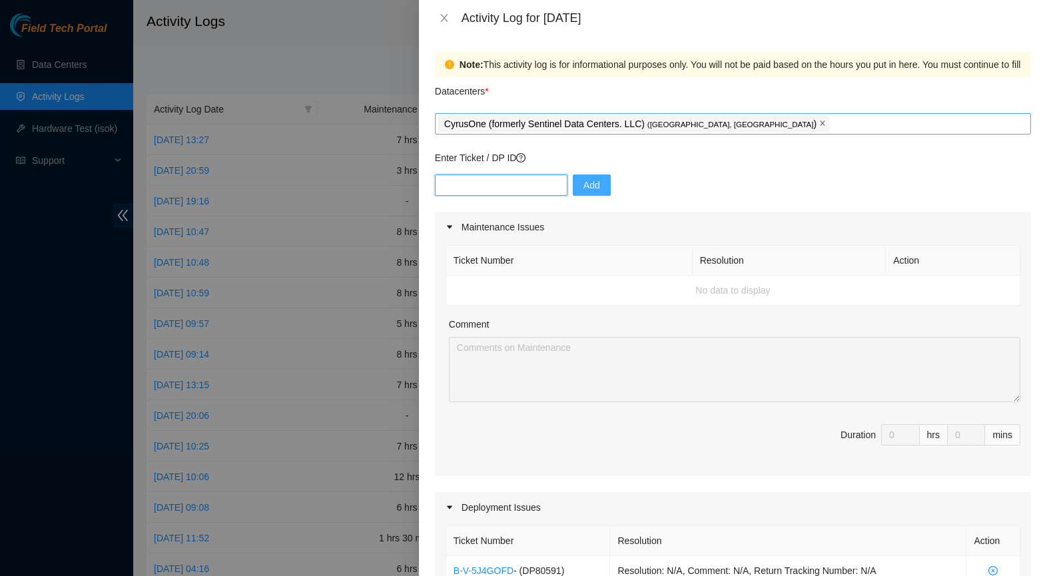
click at [819, 126] on icon "close" at bounding box center [822, 123] width 7 height 7
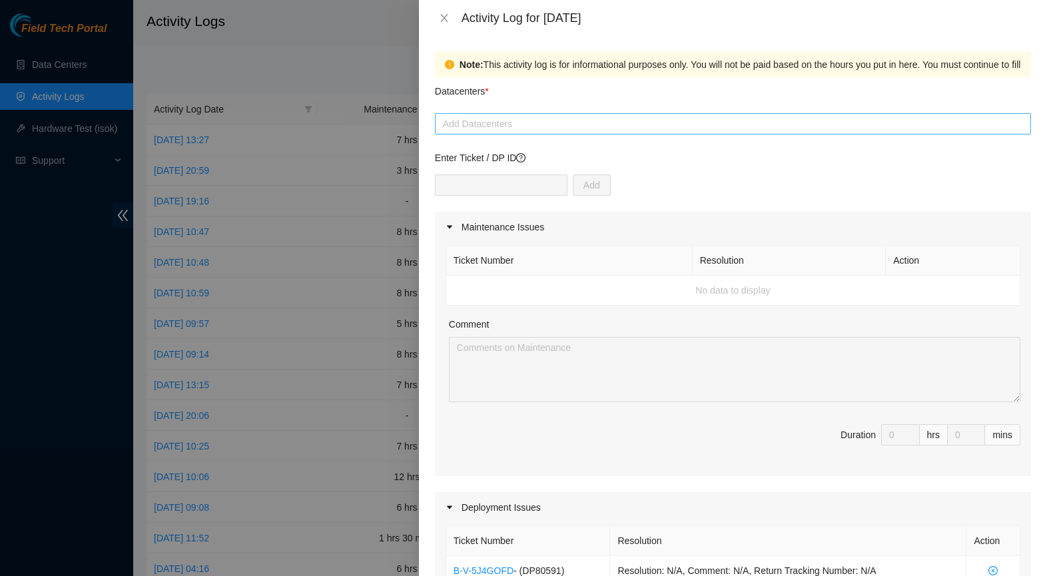
click at [714, 127] on div at bounding box center [732, 124] width 589 height 16
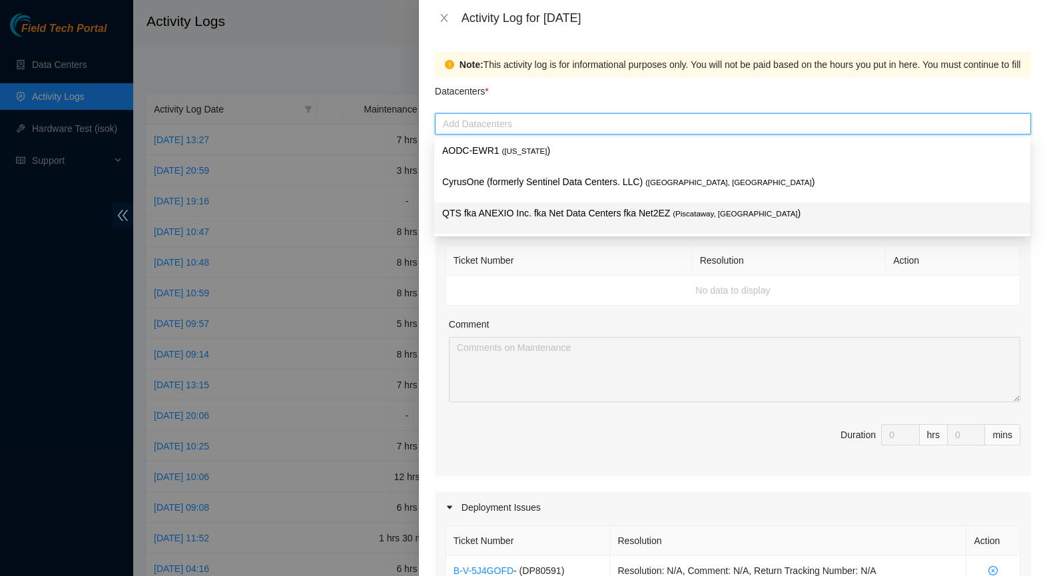
click at [634, 210] on p "QTS fka ANEXIO Inc. fka Net Data Centers fka Net2EZ ( [GEOGRAPHIC_DATA], [GEOGR…" at bounding box center [732, 213] width 580 height 15
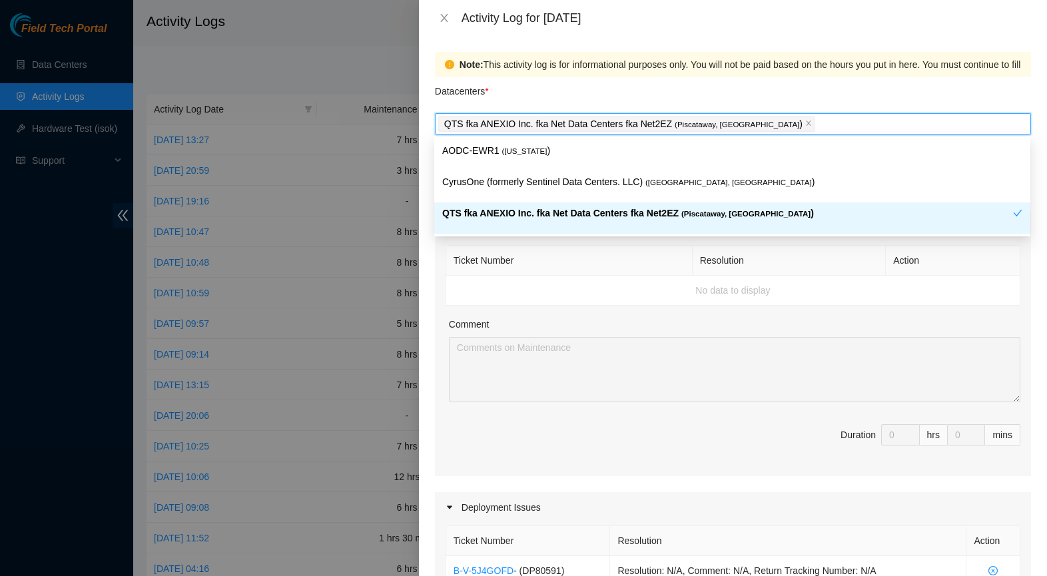
click at [601, 274] on th "Ticket Number" at bounding box center [569, 261] width 246 height 30
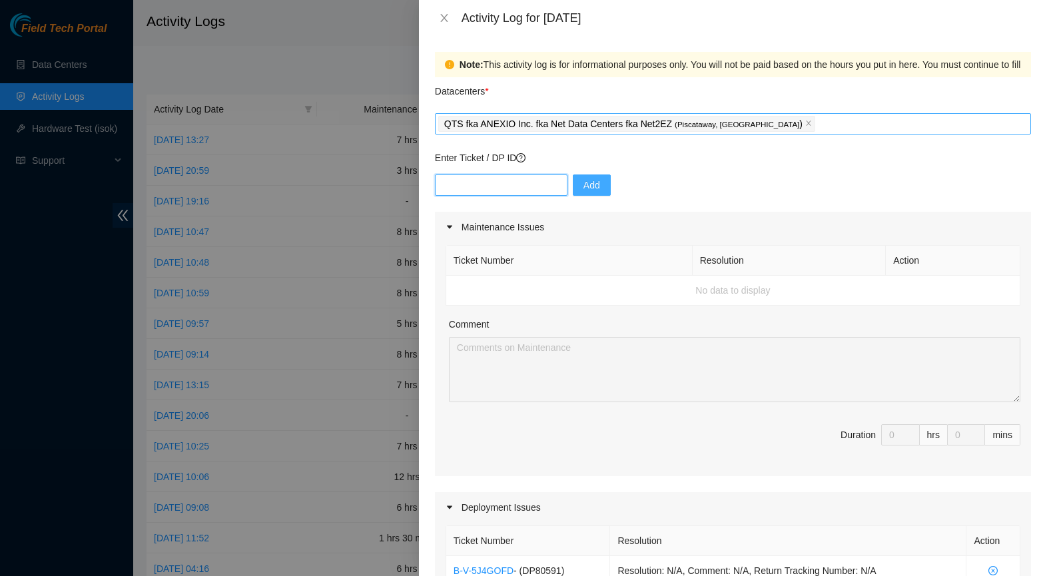
click at [485, 187] on input "text" at bounding box center [501, 184] width 132 height 21
paste input "DP84381"
type input "DP84381"
click at [596, 190] on span "Add" at bounding box center [591, 185] width 17 height 15
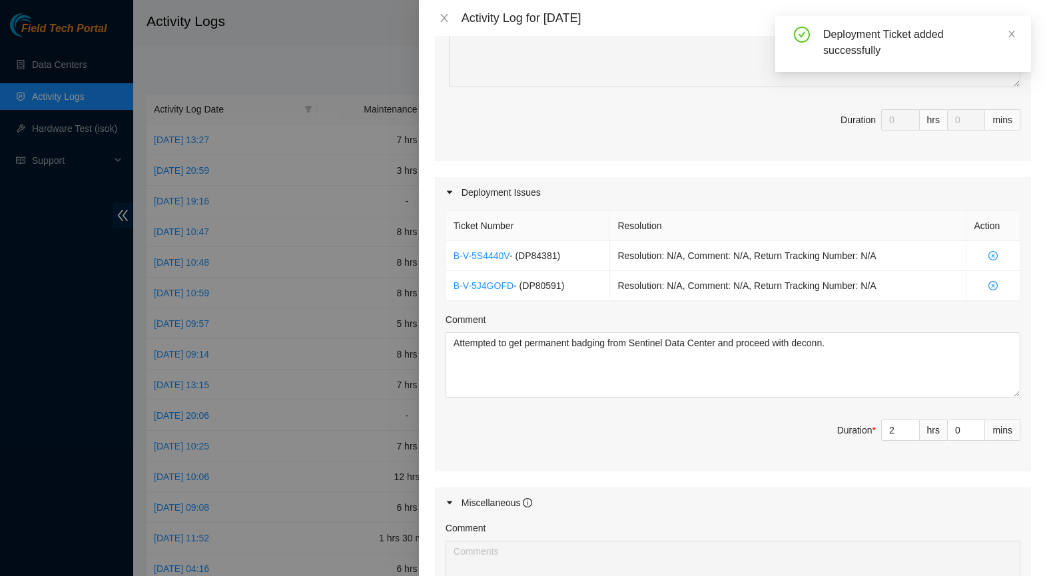
scroll to position [320, 0]
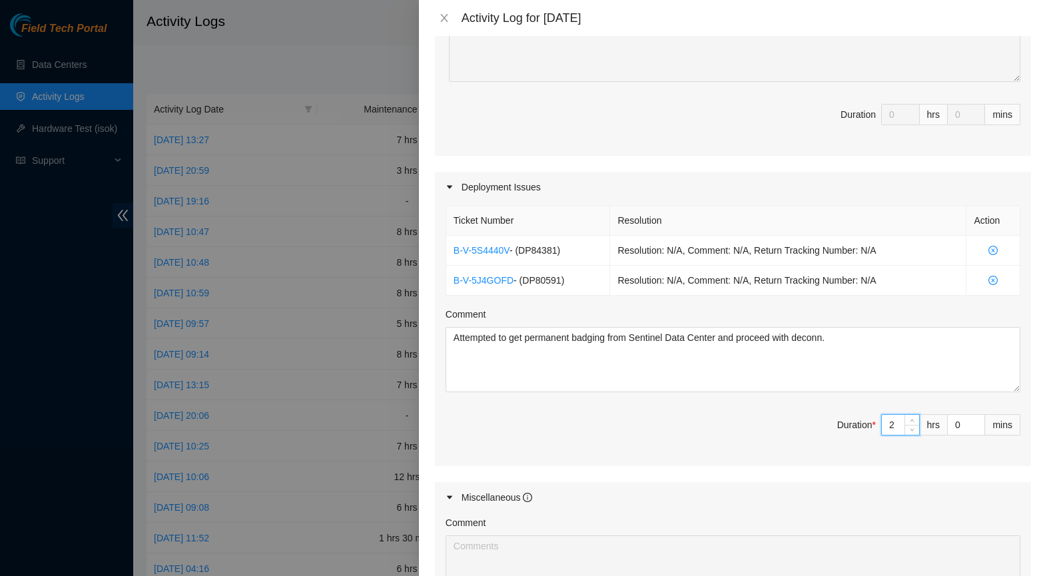
click at [888, 425] on input "2" at bounding box center [899, 425] width 37 height 20
type input "5"
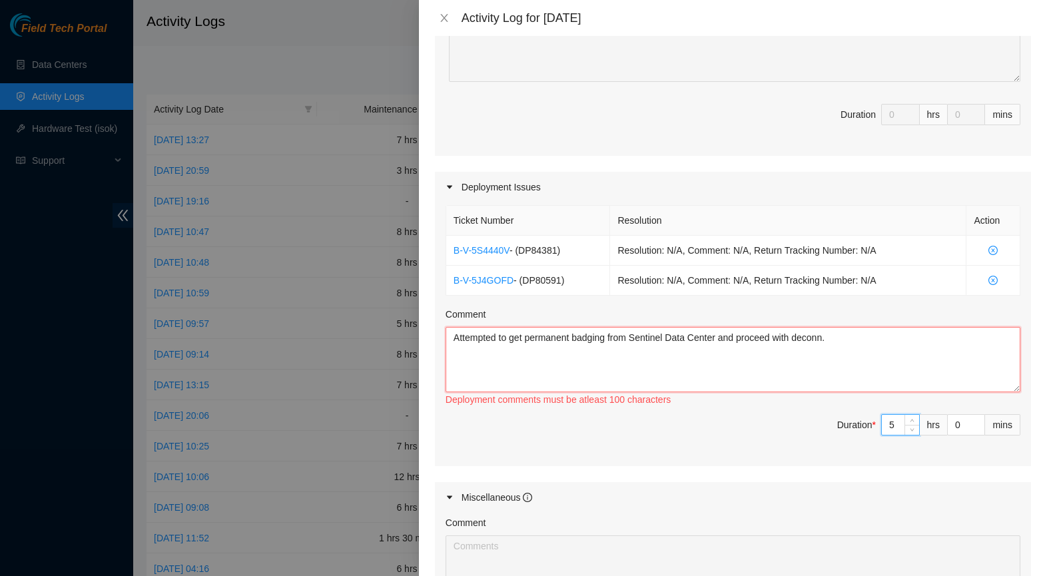
click at [879, 346] on textarea "Attempted to get permanent badging from Sentinel Data Center and proceed with d…" at bounding box center [732, 359] width 575 height 65
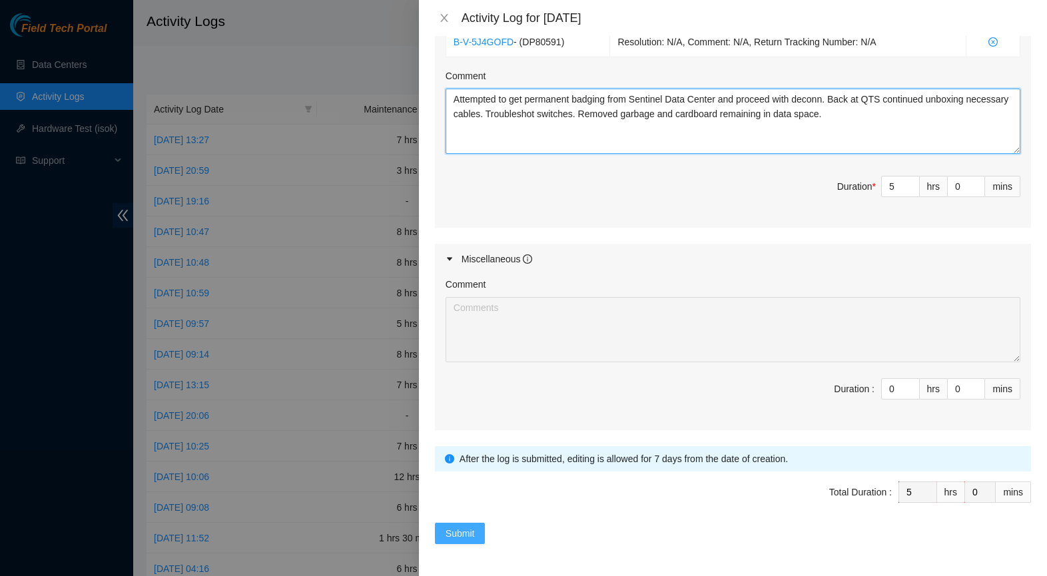
scroll to position [558, 0]
type textarea "Attempted to get permanent badging from Sentinel Data Center and proceed with d…"
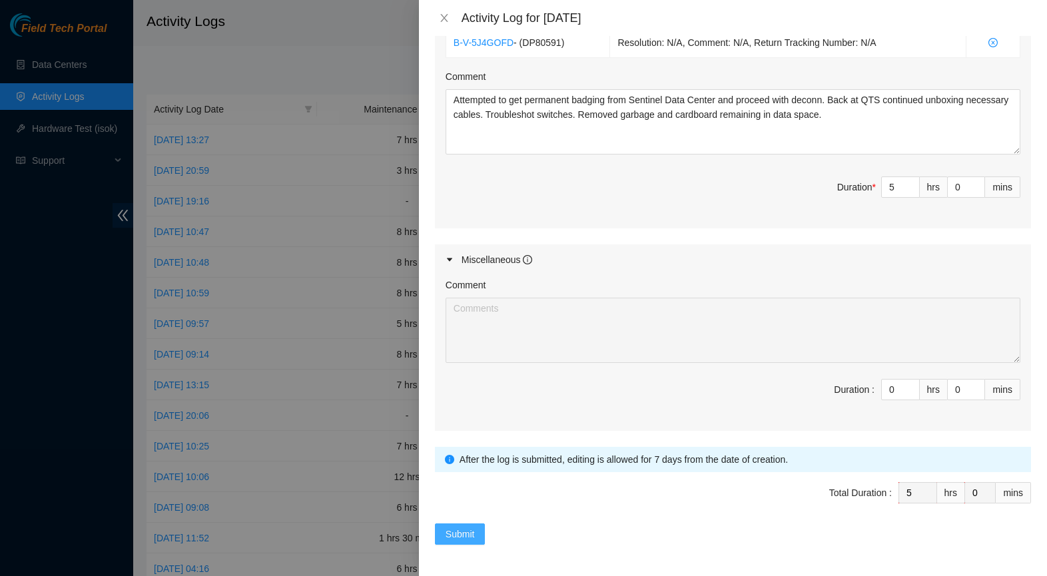
click at [469, 528] on span "Submit" at bounding box center [459, 534] width 29 height 15
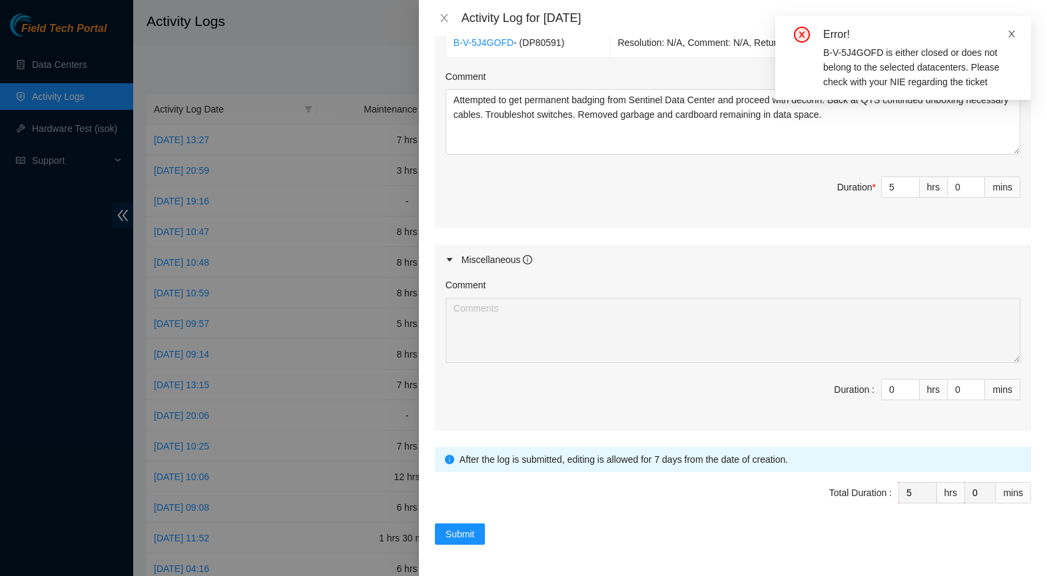
click at [1013, 35] on icon "close" at bounding box center [1011, 33] width 9 height 9
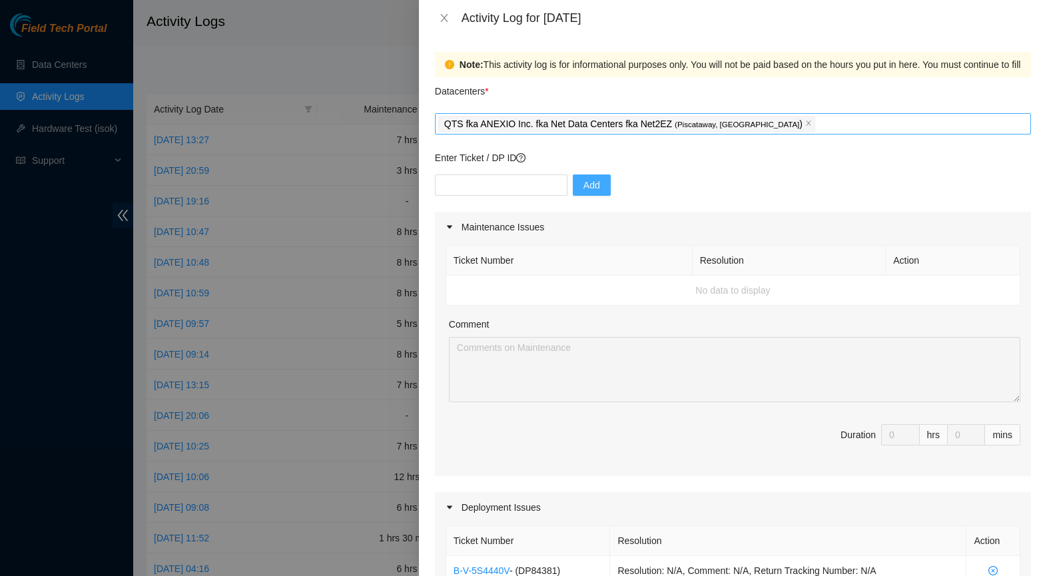
scroll to position [0, 0]
click at [805, 125] on icon "close" at bounding box center [808, 123] width 7 height 7
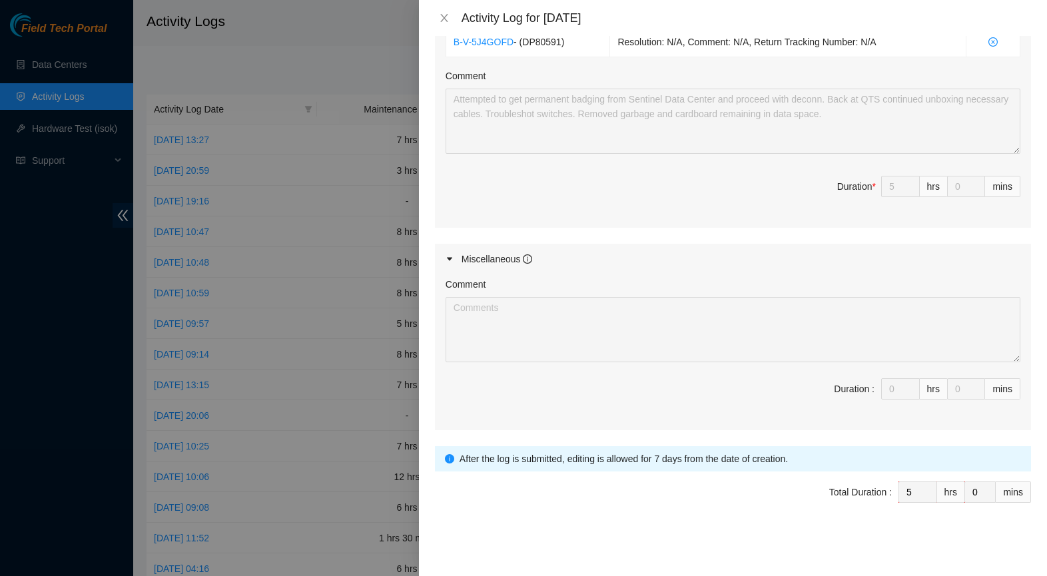
scroll to position [558, 0]
click at [718, 530] on div at bounding box center [733, 533] width 596 height 21
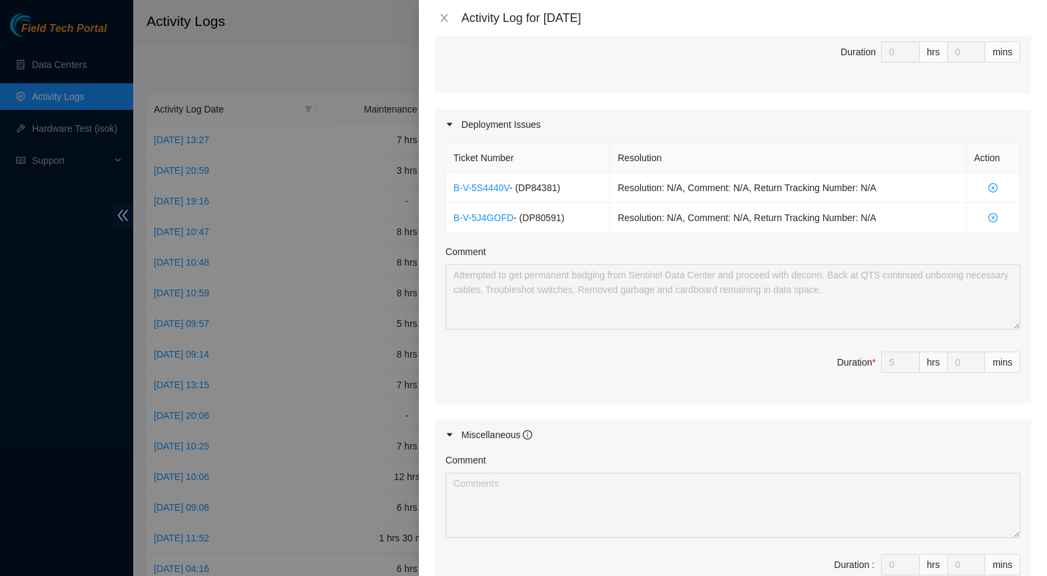
scroll to position [379, 0]
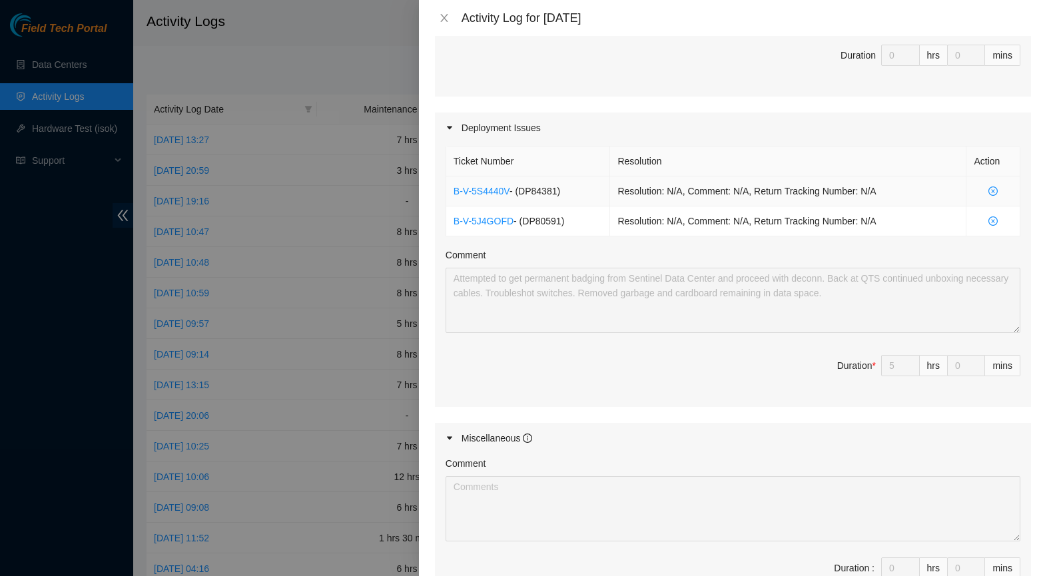
click at [991, 192] on icon "close-circle" at bounding box center [992, 190] width 3 height 3
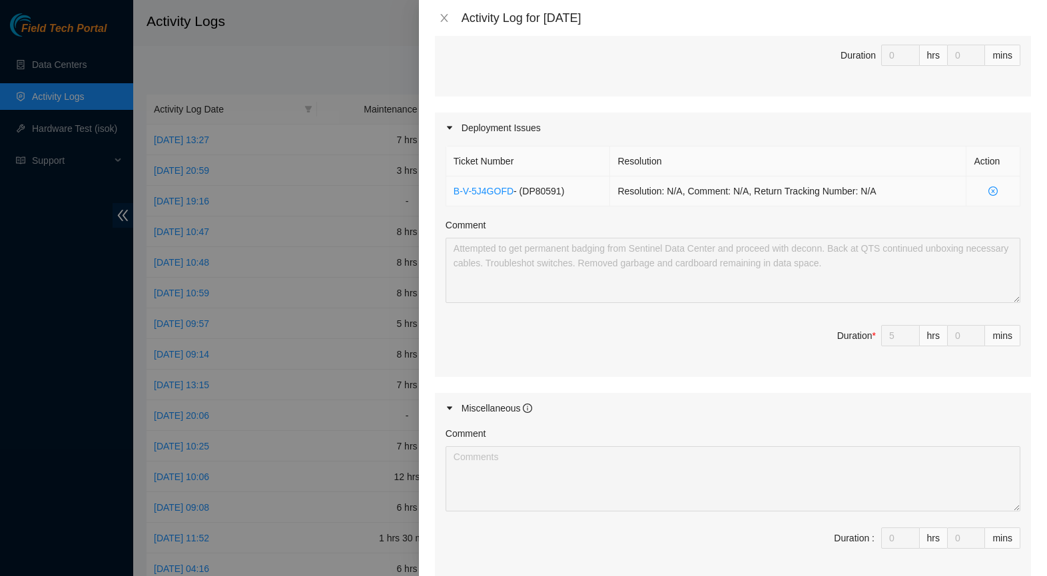
click at [992, 192] on icon "close-circle" at bounding box center [992, 190] width 9 height 9
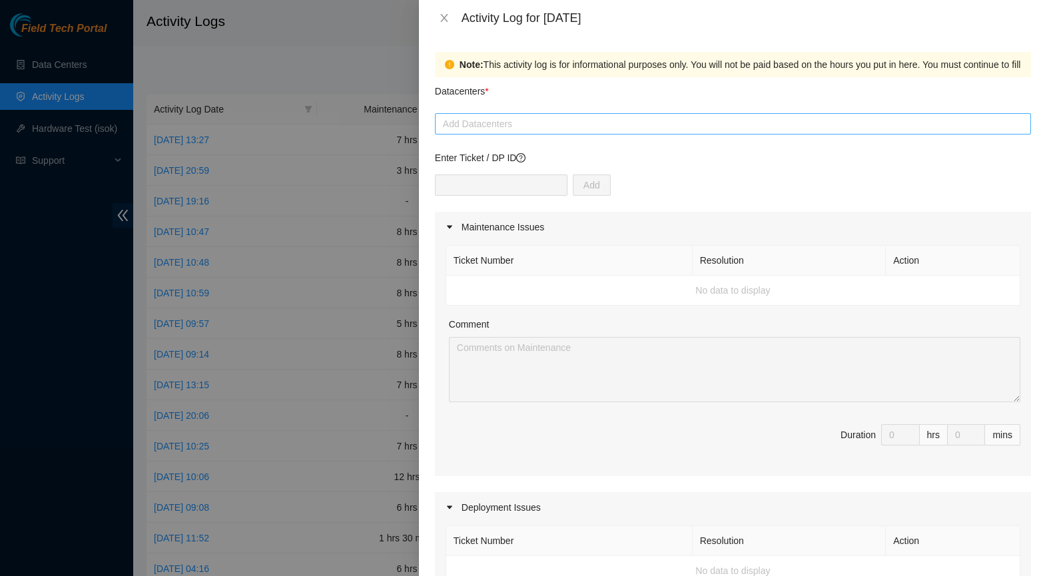
scroll to position [0, 0]
click at [554, 126] on div at bounding box center [732, 124] width 589 height 16
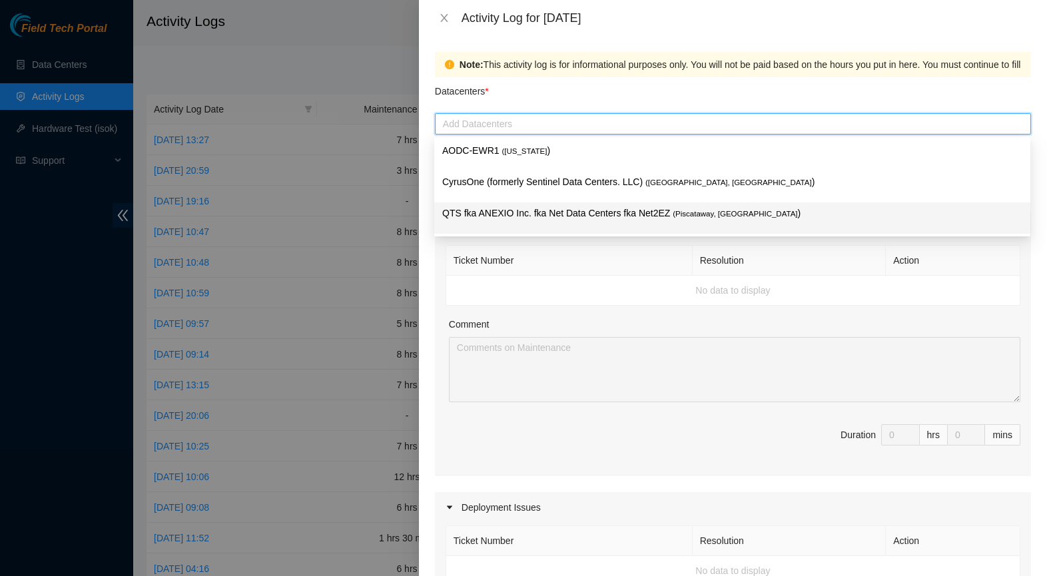
click at [539, 208] on p "QTS fka ANEXIO Inc. fka Net Data Centers fka Net2EZ ( [GEOGRAPHIC_DATA], [GEOGR…" at bounding box center [732, 213] width 580 height 15
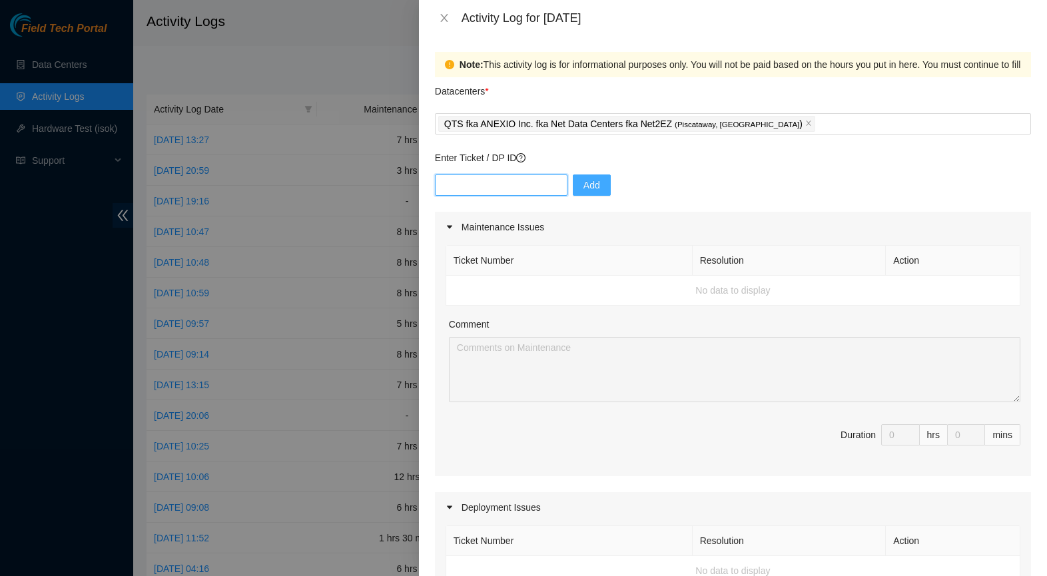
click at [471, 186] on input "text" at bounding box center [501, 184] width 132 height 21
paste input "DP84381"
type input "DP84381"
click at [604, 187] on button "Add" at bounding box center [592, 184] width 38 height 21
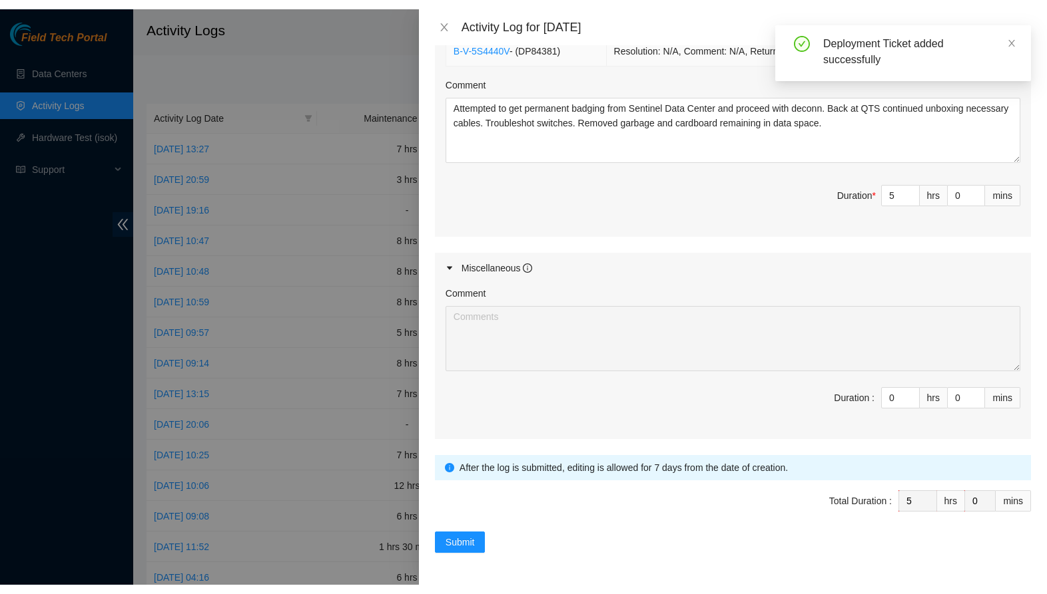
scroll to position [528, 0]
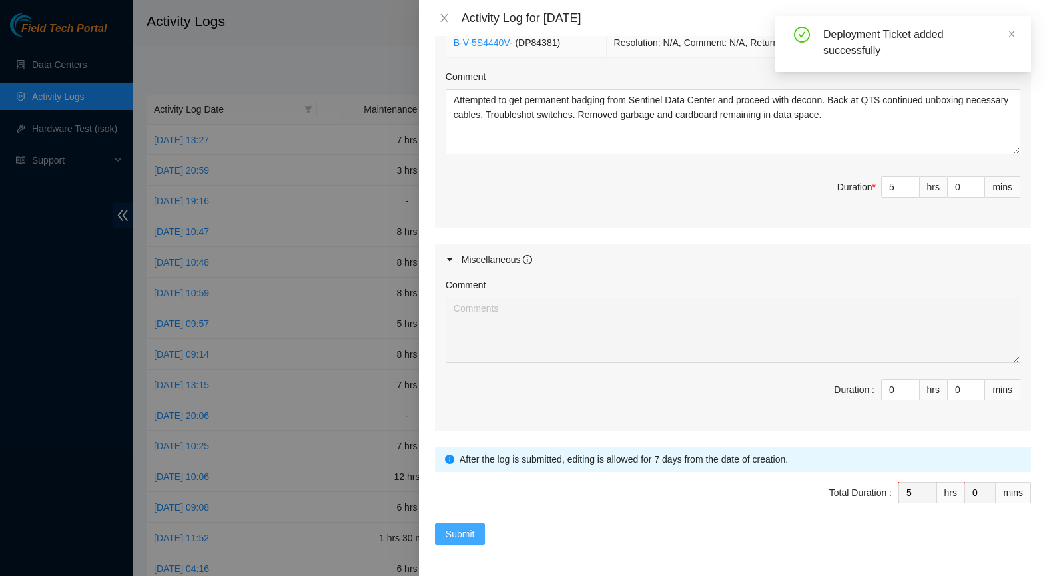
click at [473, 537] on span "Submit" at bounding box center [459, 534] width 29 height 15
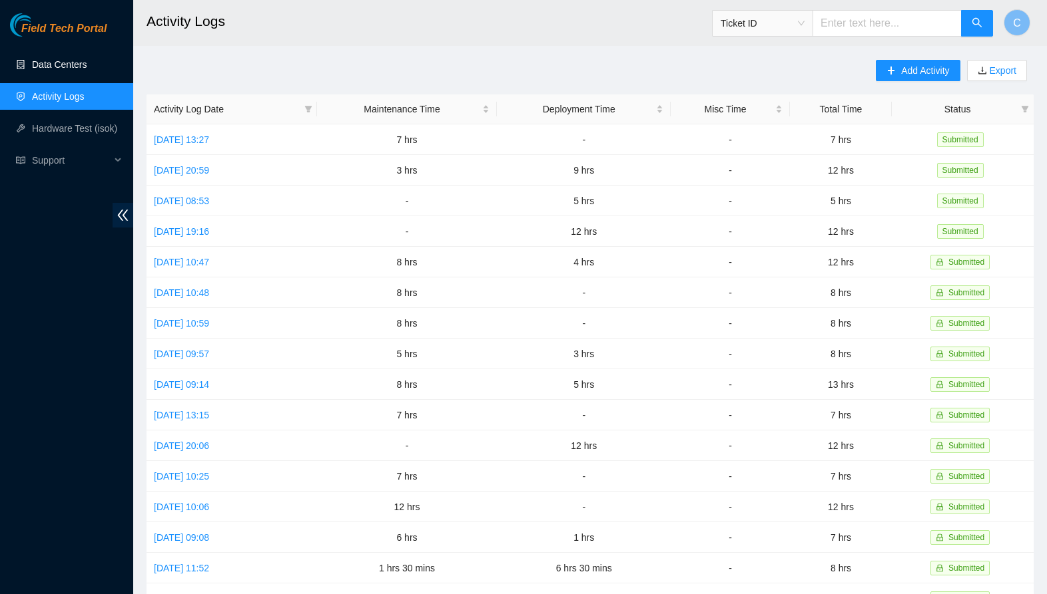
click at [67, 61] on link "Data Centers" at bounding box center [59, 64] width 55 height 11
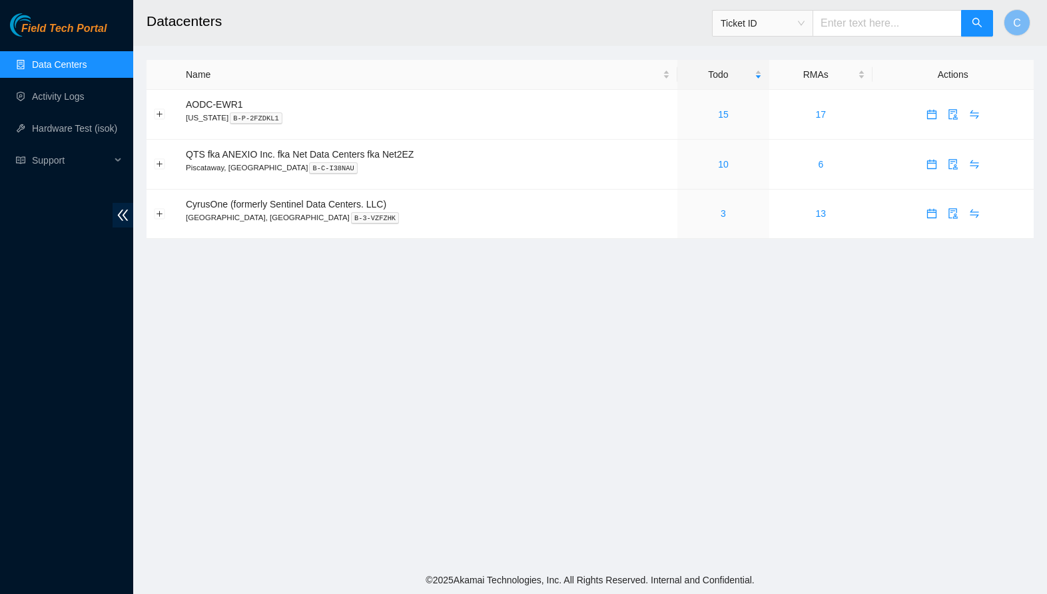
click at [489, 352] on main "Datacenters Ticket ID C Name Todo RMAs Actions AODC-EWR1 [US_STATE] B-P-2FZDKL1…" at bounding box center [589, 283] width 913 height 567
